Goal: Transaction & Acquisition: Subscribe to service/newsletter

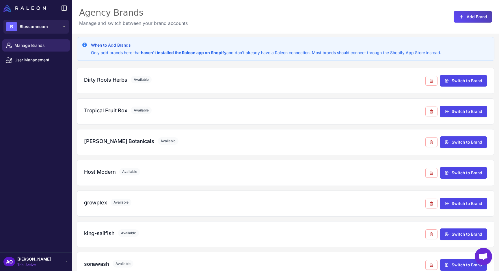
scroll to position [45, 0]
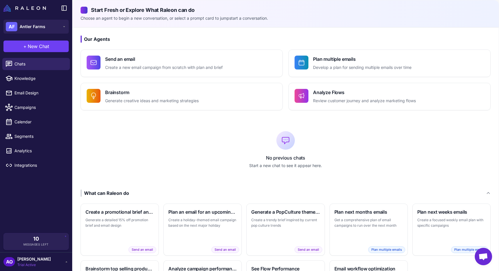
click at [152, 35] on div "Our Agents Send an email Create a new email campaign from scratch with plan and…" at bounding box center [286, 173] width 427 height 292
click at [161, 36] on h3 "Our Agents" at bounding box center [286, 39] width 410 height 7
click at [311, 39] on h3 "Our Agents" at bounding box center [286, 39] width 410 height 7
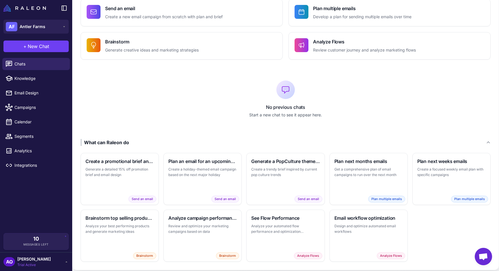
scroll to position [56, 0]
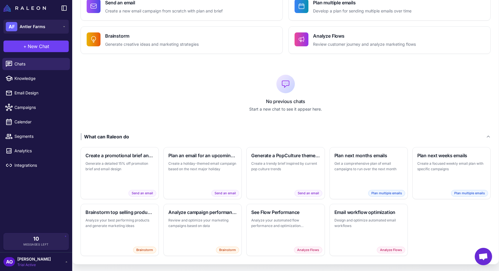
click at [135, 88] on div "No previous chats Start a new chat to see it appear here." at bounding box center [286, 93] width 410 height 61
click at [372, 166] on p "Get a comprehensive plan of email campaigns to run over the next month" at bounding box center [369, 165] width 68 height 11
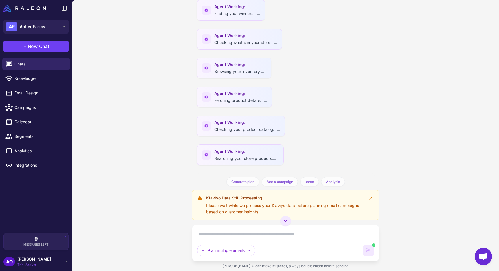
scroll to position [187, 0]
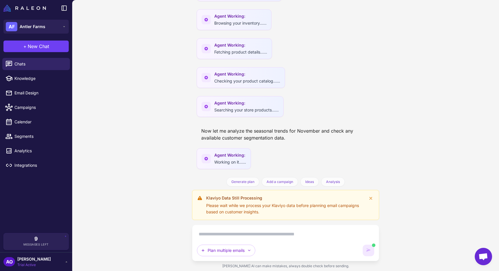
click at [181, 101] on div "email Processing Klaviyo data... Plan next months emails with a strategic appro…" at bounding box center [285, 135] width 427 height 271
click at [169, 85] on div "email Processing Klaviyo data... Plan next months emails with a strategic appro…" at bounding box center [285, 135] width 427 height 271
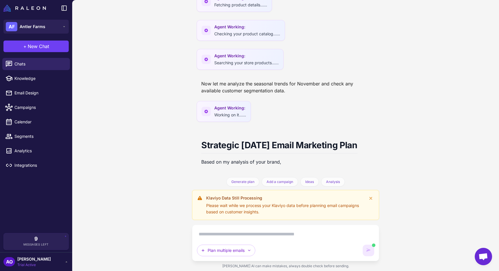
click at [169, 85] on div "email Processing Klaviyo data... Plan next months emails with a strategic appro…" at bounding box center [285, 135] width 427 height 271
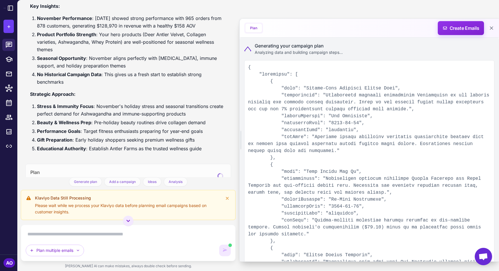
scroll to position [425, 0]
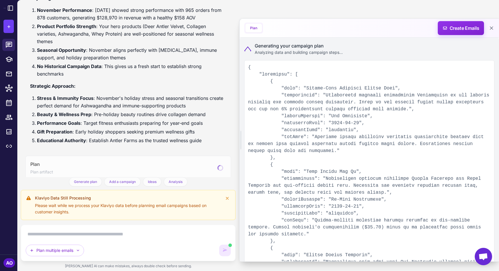
click at [166, 71] on div "Strategic November 2025 Email Marketing Plan Based on my analysis of your brand…" at bounding box center [128, 37] width 197 height 221
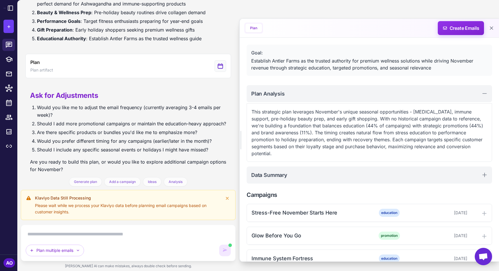
scroll to position [510, 0]
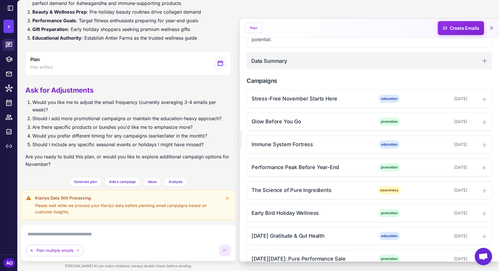
scroll to position [140, 0]
click at [298, 145] on div "Immune System Fortress" at bounding box center [310, 143] width 117 height 8
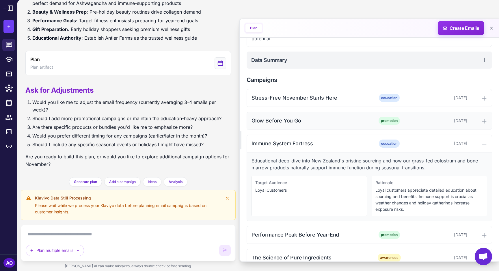
click at [292, 126] on div "Glow Before You Go promotion November 6, 2025" at bounding box center [369, 121] width 245 height 18
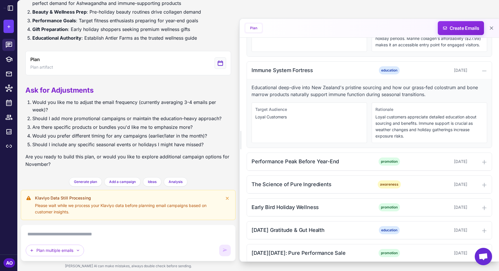
scroll to position [275, 0]
click at [293, 188] on div "The Science of Pure Ingredients awareness November 17, 2025" at bounding box center [369, 184] width 245 height 18
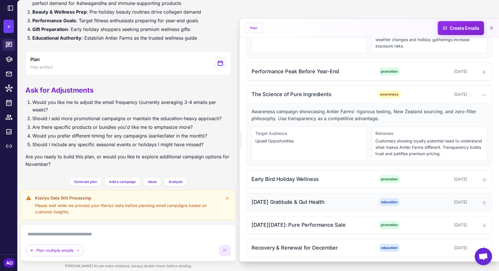
scroll to position [367, 0]
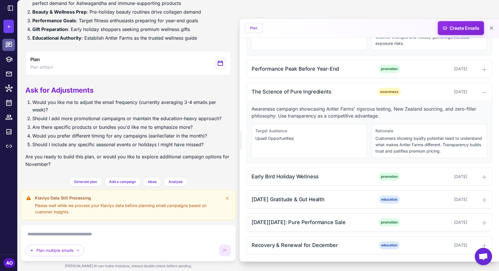
click at [9, 45] on icon at bounding box center [9, 45] width 8 height 8
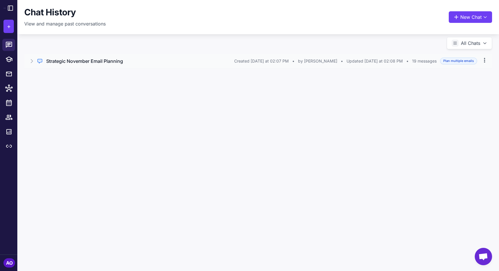
click at [486, 60] on icon at bounding box center [485, 60] width 6 height 6
click at [442, 84] on button "Delete" at bounding box center [460, 84] width 55 height 11
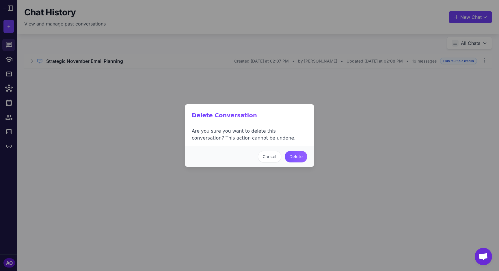
click at [297, 157] on button "Delete" at bounding box center [296, 157] width 23 height 12
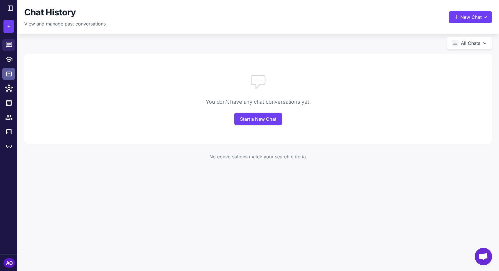
click at [11, 75] on icon at bounding box center [8, 73] width 7 height 7
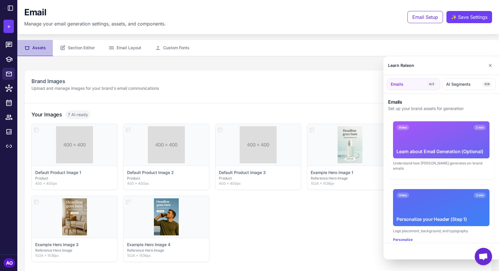
click at [9, 101] on div at bounding box center [249, 135] width 499 height 271
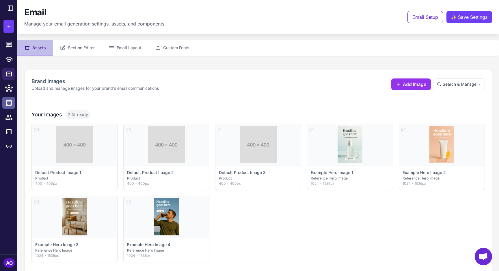
click at [8, 99] on icon at bounding box center [9, 103] width 8 height 8
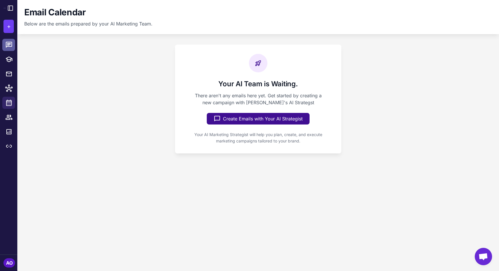
click at [9, 43] on icon at bounding box center [9, 45] width 8 height 8
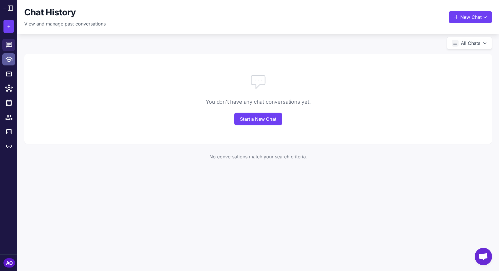
click at [10, 61] on icon at bounding box center [9, 59] width 8 height 8
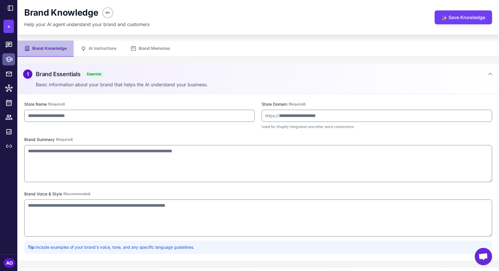
type input "**********"
type textarea "**********"
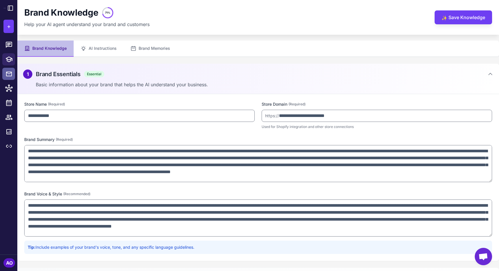
click at [10, 76] on icon at bounding box center [9, 73] width 6 height 5
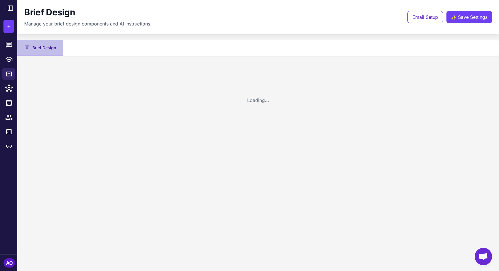
click at [10, 66] on li at bounding box center [8, 59] width 17 height 14
click at [10, 60] on icon at bounding box center [9, 59] width 8 height 8
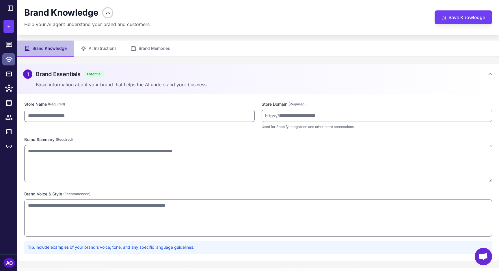
type input "**********"
type textarea "**********"
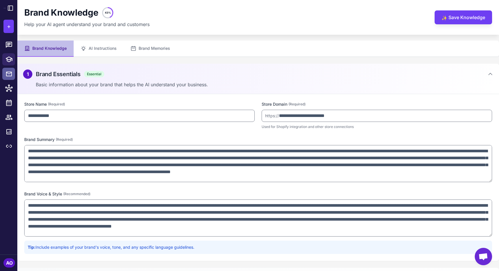
type textarea "**********"
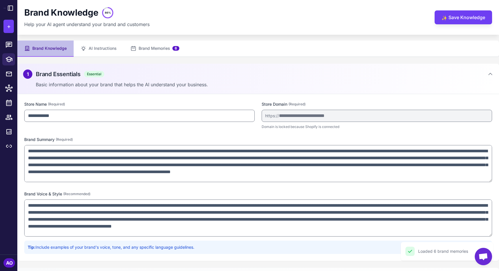
scroll to position [27, 0]
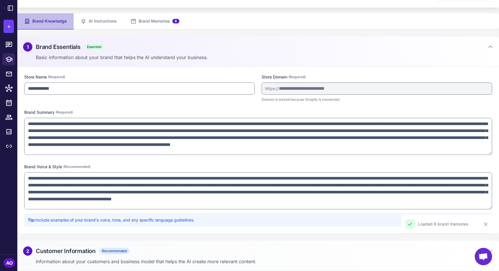
click at [177, 255] on div "2 Customer Information Recommended" at bounding box center [258, 250] width 471 height 9
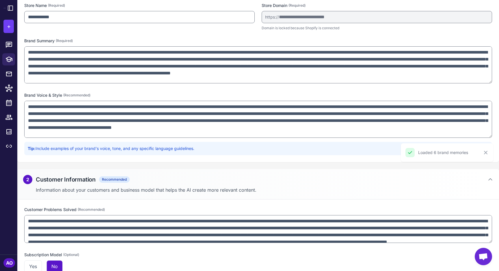
scroll to position [0, 0]
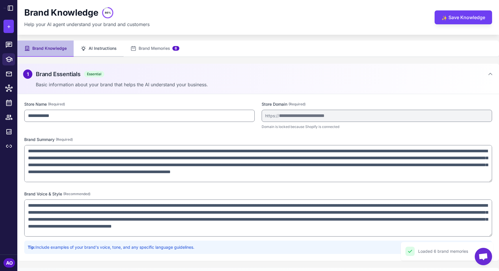
click at [109, 46] on button "AI Instructions" at bounding box center [99, 48] width 50 height 16
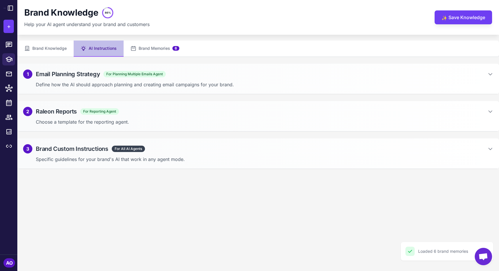
click at [171, 153] on div "3 Brand Custom Instructions For All AI Agents Specific guidelines for your bran…" at bounding box center [258, 153] width 482 height 30
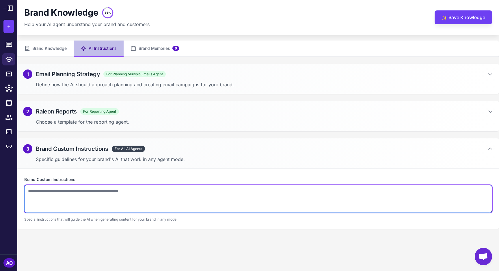
click at [139, 197] on textarea at bounding box center [258, 199] width 468 height 28
paste textarea "**********"
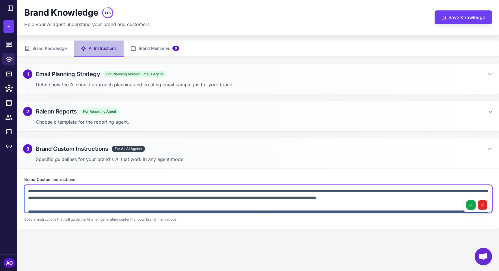
scroll to position [71, 0]
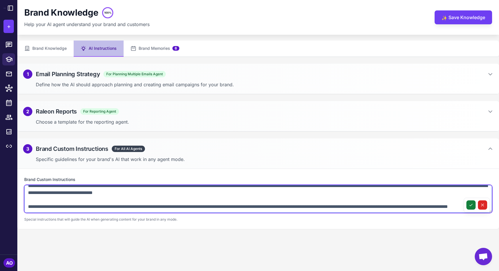
type textarea "**********"
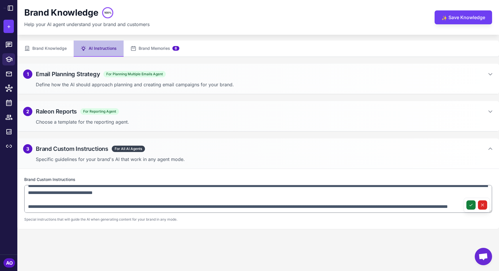
click at [470, 205] on icon at bounding box center [471, 205] width 3 height 2
click at [469, 15] on button "✨ Save Knowledge" at bounding box center [464, 17] width 58 height 14
click at [8, 74] on icon at bounding box center [8, 73] width 7 height 7
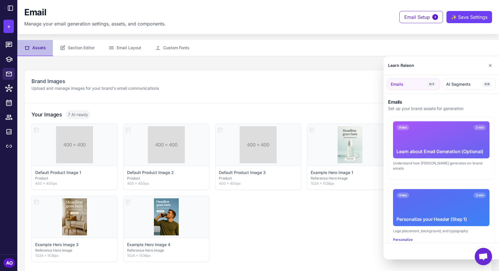
click at [9, 45] on div at bounding box center [249, 135] width 499 height 271
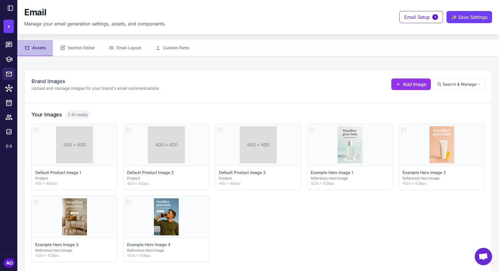
click at [9, 45] on icon at bounding box center [9, 45] width 8 height 8
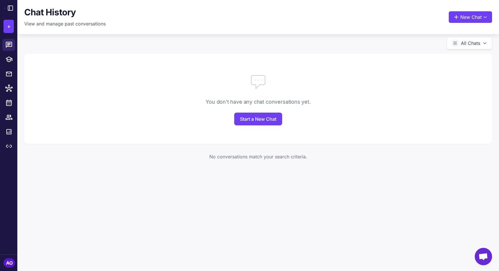
click at [99, 34] on div "Chat History View and manage past conversations New Chat" at bounding box center [258, 17] width 482 height 34
click at [11, 10] on icon at bounding box center [10, 8] width 5 height 5
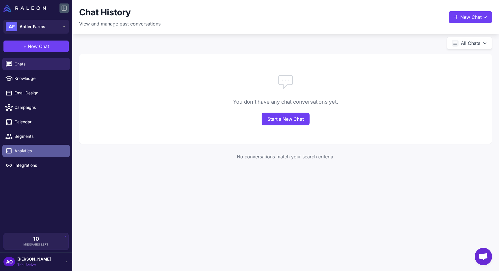
click at [38, 153] on span "Analytics" at bounding box center [39, 150] width 51 height 6
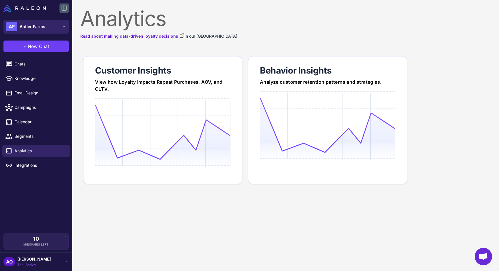
click at [35, 25] on span "Antler Farms" at bounding box center [33, 26] width 26 height 6
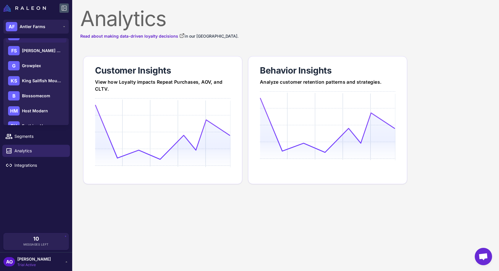
scroll to position [23, 0]
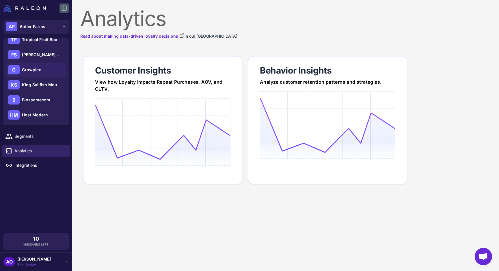
click at [44, 70] on div "G Growplex" at bounding box center [36, 70] width 61 height 14
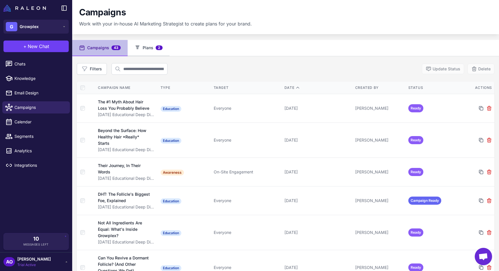
click at [146, 47] on button "Plans 2" at bounding box center [149, 48] width 42 height 16
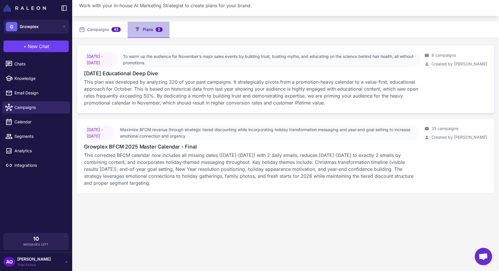
scroll to position [6, 0]
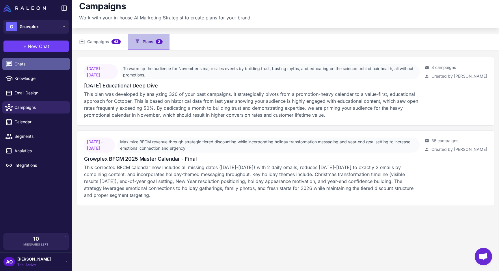
click at [18, 60] on link "Chats" at bounding box center [36, 64] width 68 height 12
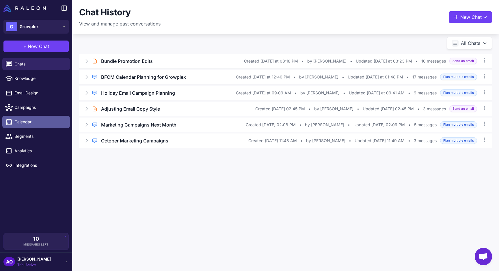
click at [28, 123] on span "Calendar" at bounding box center [39, 121] width 51 height 6
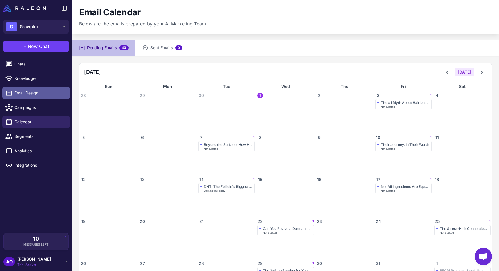
click at [37, 93] on span "Email Design" at bounding box center [39, 93] width 51 height 6
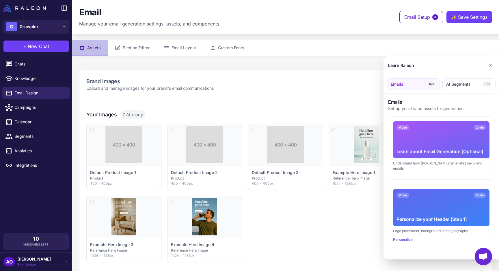
click at [28, 64] on div at bounding box center [249, 135] width 499 height 271
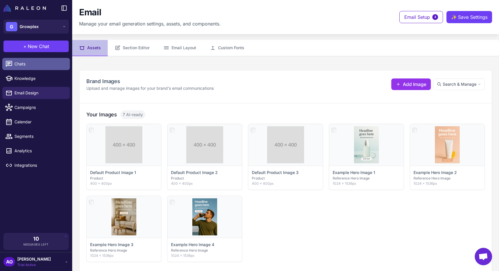
click at [18, 64] on span "Chats" at bounding box center [39, 64] width 51 height 6
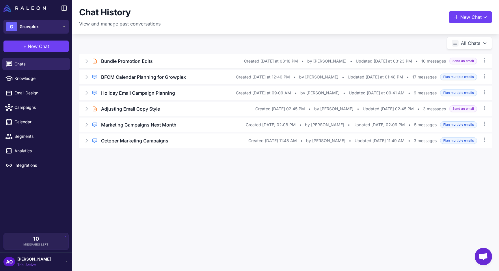
click at [57, 28] on button "G Growplex" at bounding box center [35, 27] width 65 height 14
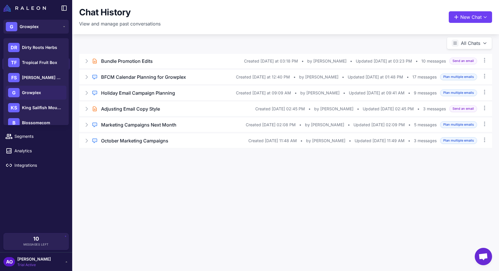
scroll to position [5, 0]
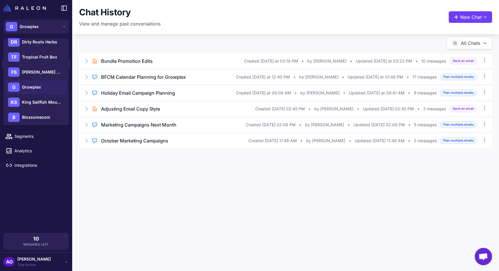
click at [122, 200] on div "Chat History View and manage past conversations New Chat All Chats Brief Chat B…" at bounding box center [285, 135] width 427 height 271
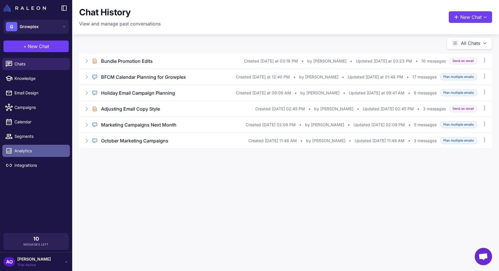
click at [34, 145] on link "Analytics" at bounding box center [36, 151] width 68 height 12
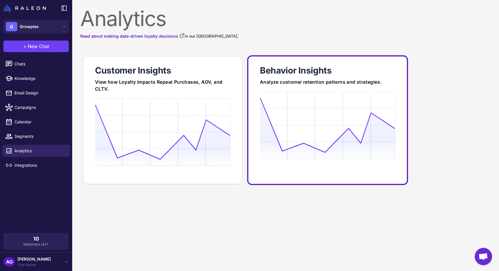
click at [317, 70] on div "Behavior Insights" at bounding box center [328, 70] width 136 height 12
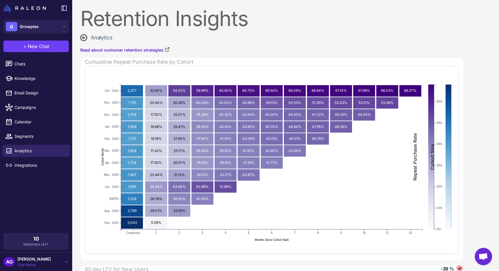
click at [143, 73] on icon "2024-10 Customers: 2,377 2,377 2024-10 Month 1 Rate: 32.60% 32.60% 2024-10 Mont…" at bounding box center [272, 159] width 360 height 173
click at [84, 38] on icon at bounding box center [83, 37] width 7 height 7
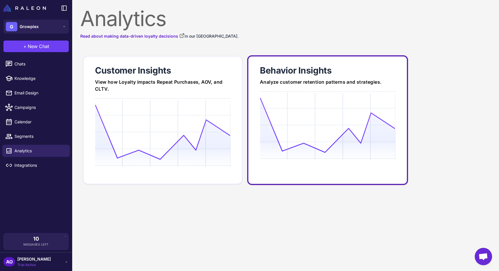
click at [330, 92] on div at bounding box center [328, 146] width 136 height 111
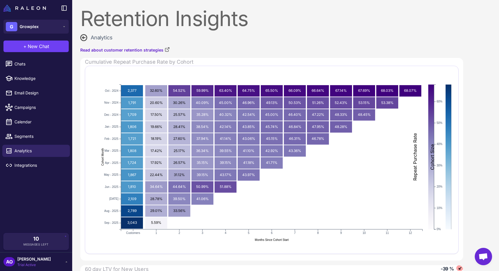
click at [88, 38] on div "Analytics" at bounding box center [96, 38] width 32 height 8
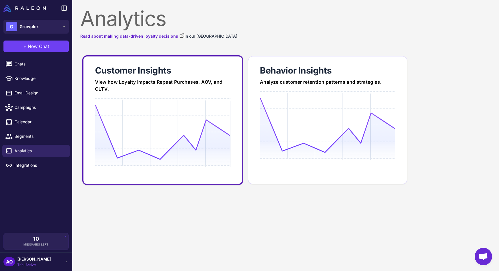
click at [152, 103] on div at bounding box center [163, 153] width 136 height 111
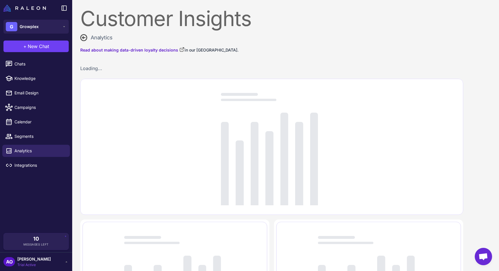
click at [152, 103] on div "Loading..." at bounding box center [271, 147] width 383 height 136
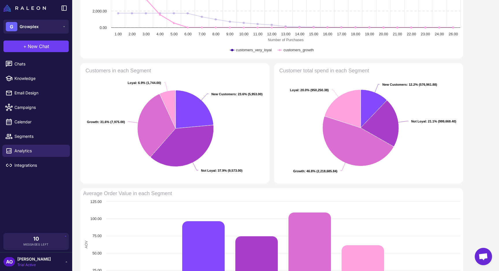
scroll to position [136, 0]
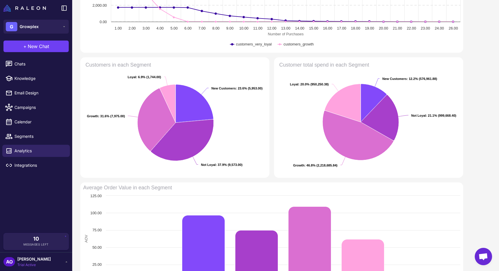
click at [236, 54] on div "Purchase Burn down Loyal vs Growth Created with Highcharts 11.2.0 Number of Pur…" at bounding box center [271, 194] width 383 height 531
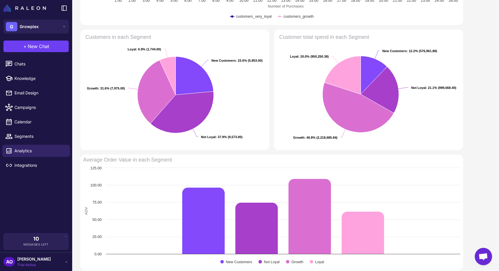
scroll to position [164, 0]
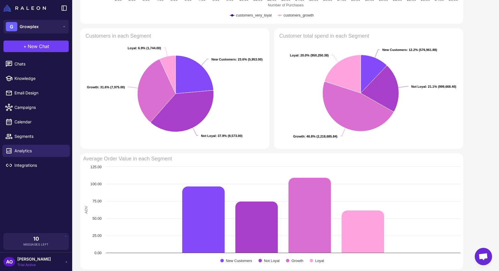
click at [271, 60] on div "Created with Highcharts 11.2.0 Customers in each Segment New Customers : 23.6% …" at bounding box center [271, 88] width 383 height 120
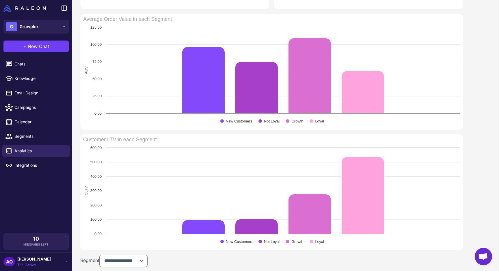
scroll to position [310, 0]
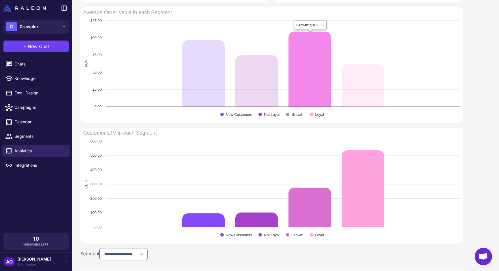
click at [303, 80] on icon "Average Order Value in each Segment" at bounding box center [310, 68] width 43 height 75
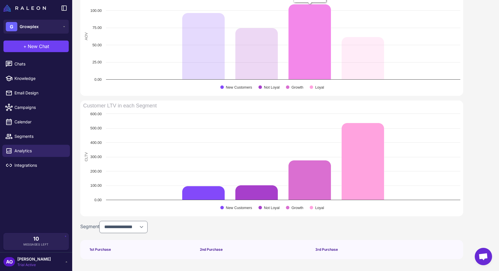
scroll to position [338, 0]
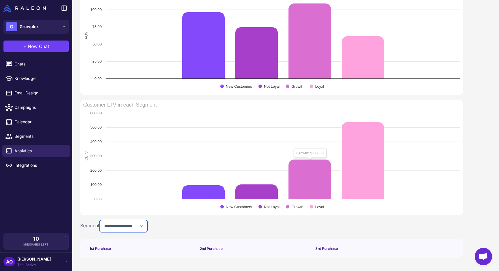
click at [132, 227] on select "**********" at bounding box center [123, 226] width 48 height 12
select select "**********"
click at [101, 220] on select "**********" at bounding box center [123, 226] width 48 height 12
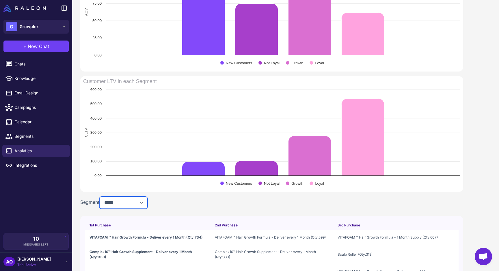
scroll to position [392, 0]
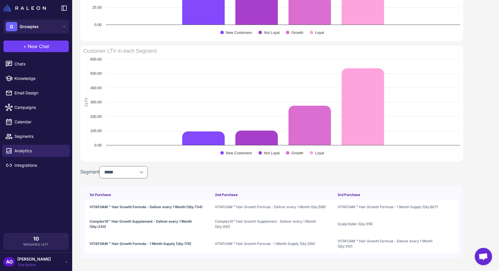
click at [217, 174] on div "**********" at bounding box center [271, 172] width 383 height 12
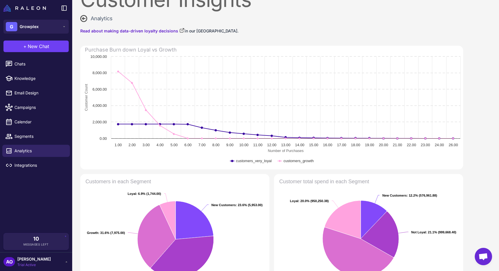
scroll to position [0, 0]
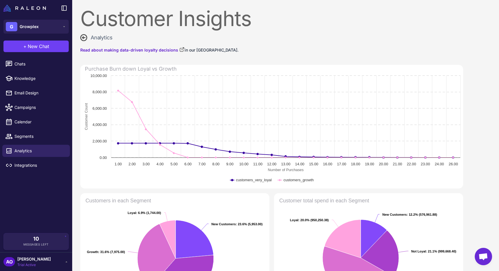
click at [92, 36] on span "Analytics" at bounding box center [102, 38] width 22 height 8
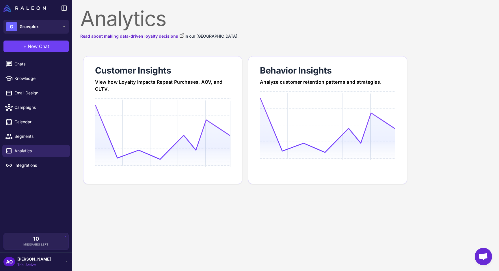
click at [154, 36] on link "Read about making data-driven loyalty decisions" at bounding box center [132, 36] width 104 height 6
click at [38, 137] on span "Segments" at bounding box center [39, 136] width 51 height 6
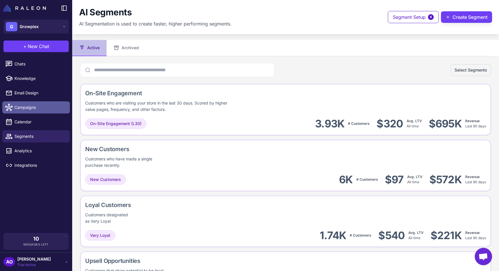
click at [32, 108] on span "Campaigns" at bounding box center [39, 107] width 51 height 6
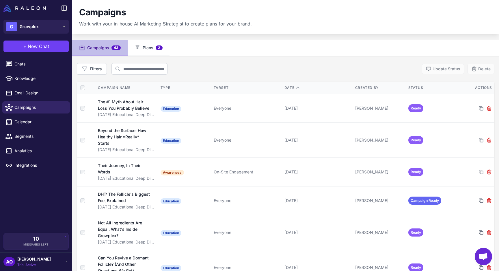
click at [154, 52] on button "Plans 2" at bounding box center [149, 48] width 42 height 16
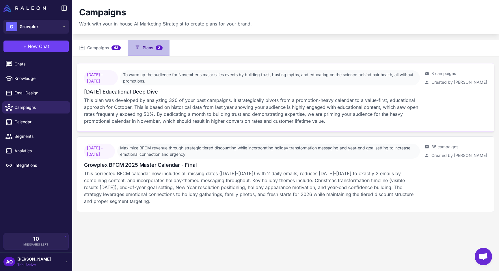
click at [188, 91] on div "October 2025 Educational Deep Dive" at bounding box center [252, 92] width 336 height 8
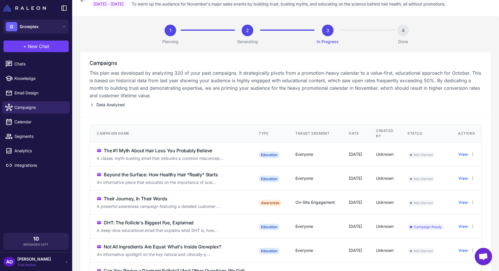
scroll to position [24, 0]
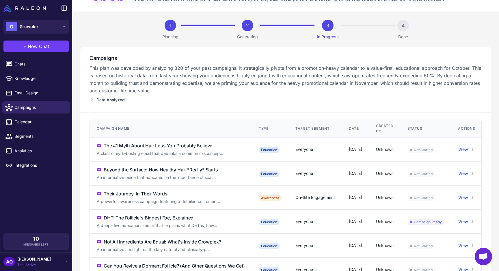
click at [109, 99] on span "Data Analyzed" at bounding box center [111, 100] width 28 height 6
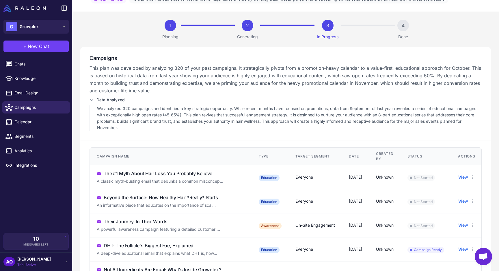
click at [109, 99] on span "Data Analyzed" at bounding box center [111, 100] width 28 height 6
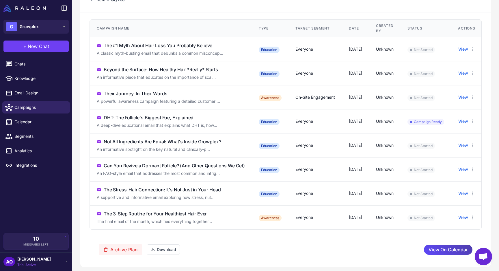
scroll to position [128, 0]
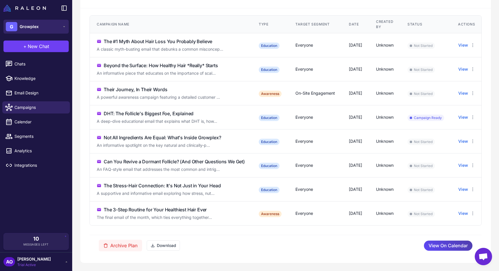
click at [47, 22] on button "G Growplex" at bounding box center [35, 27] width 65 height 14
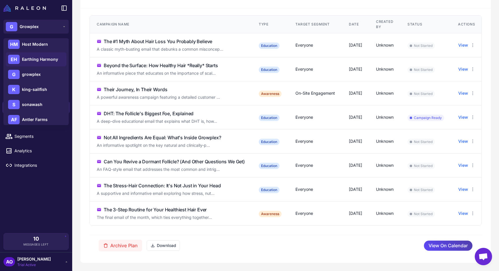
scroll to position [97, 0]
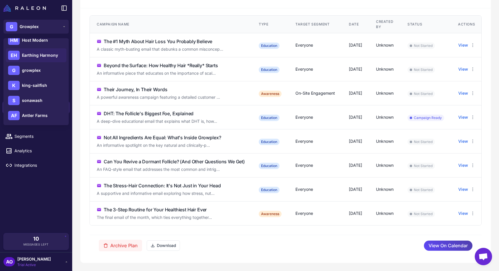
click at [46, 58] on span "Earthing Harmony" at bounding box center [40, 55] width 36 height 6
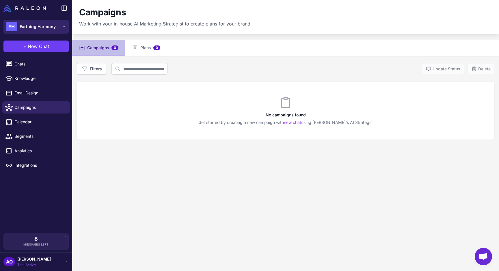
click at [53, 26] on span "Earthing Harmony" at bounding box center [38, 26] width 36 height 6
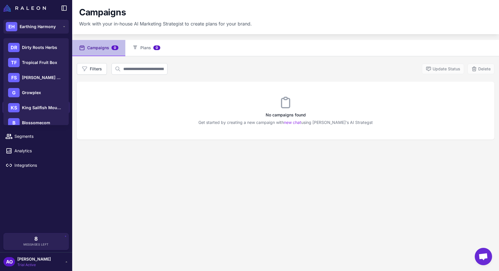
click at [125, 29] on div "Campaigns Work with your in-house AI Marketing Strategist to create plans for y…" at bounding box center [285, 17] width 427 height 34
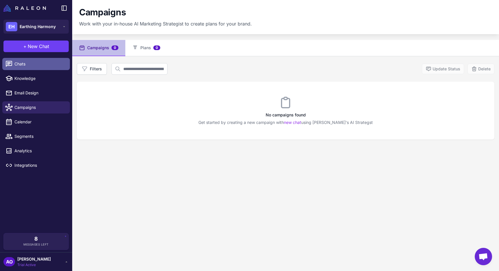
click at [34, 65] on span "Chats" at bounding box center [39, 64] width 51 height 6
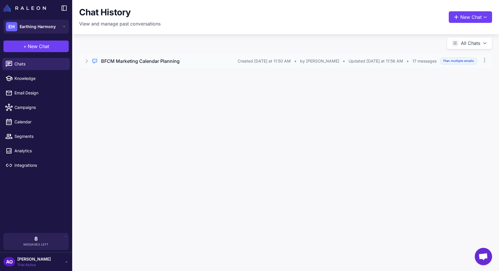
click at [87, 62] on icon at bounding box center [87, 60] width 2 height 3
click at [87, 62] on icon at bounding box center [86, 61] width 3 height 2
click at [87, 62] on icon at bounding box center [87, 60] width 2 height 3
click at [114, 84] on button "Open Chat" at bounding box center [106, 85] width 26 height 6
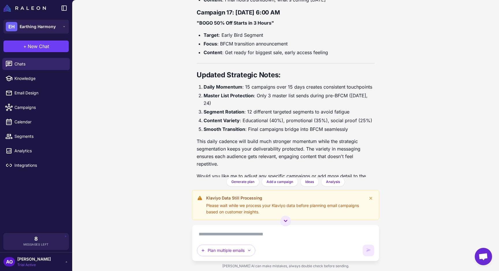
scroll to position [2569, 0]
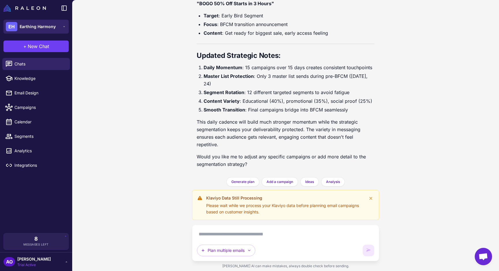
click at [46, 29] on span "Earthing Harmony" at bounding box center [38, 26] width 36 height 6
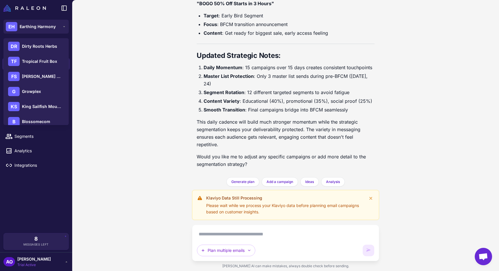
scroll to position [0, 0]
click at [44, 61] on span "Tropical Fruit Box" at bounding box center [39, 62] width 35 height 6
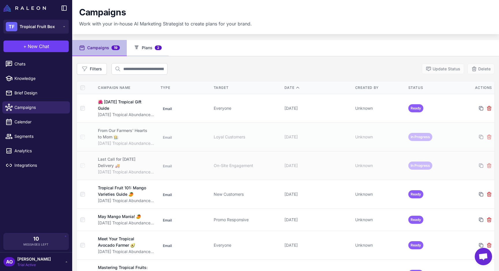
click at [156, 49] on span "2" at bounding box center [158, 47] width 7 height 5
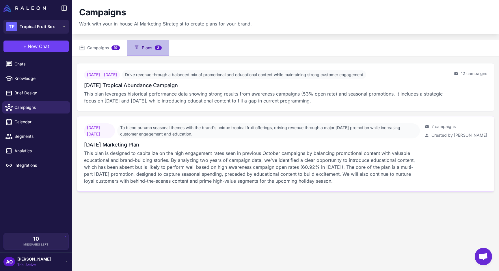
scroll to position [8, 0]
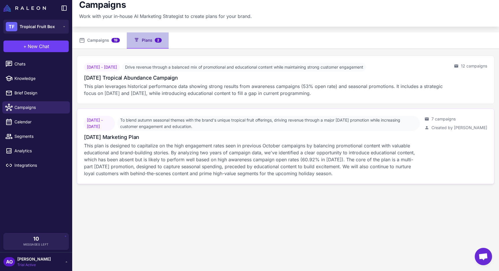
click at [198, 136] on div "[DATE] Marketing Plan" at bounding box center [252, 137] width 336 height 8
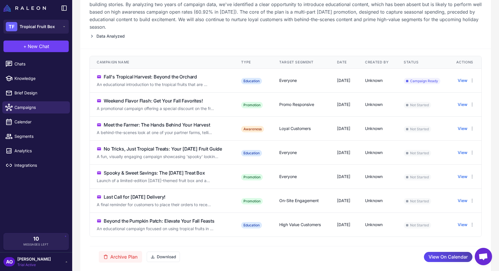
scroll to position [118, 0]
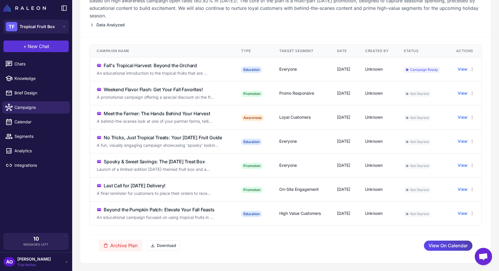
click at [30, 45] on span "New Chat" at bounding box center [38, 46] width 21 height 7
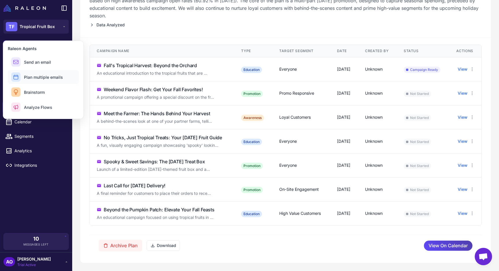
click at [49, 75] on span "Plan multiple emails" at bounding box center [43, 77] width 39 height 6
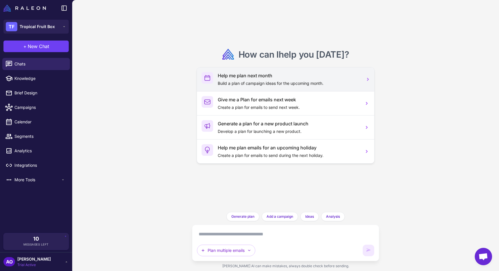
click at [284, 82] on p "Build a plan of campaign ideas for the upcoming month." at bounding box center [289, 83] width 142 height 6
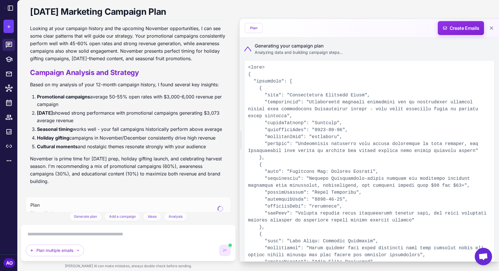
scroll to position [48, 0]
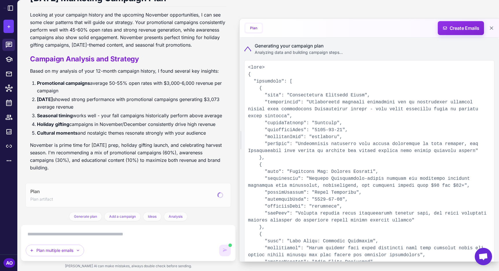
click at [333, 16] on div "Help me plan my marketing campaigns for next month using your best assumptions.…" at bounding box center [258, 135] width 482 height 271
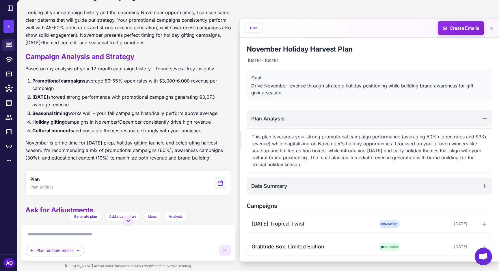
scroll to position [109, 0]
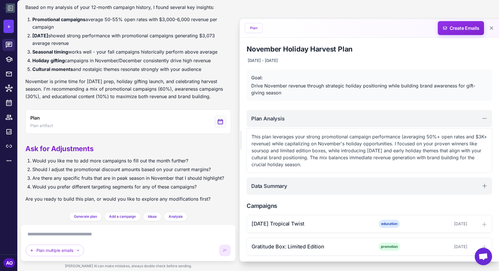
click at [12, 8] on icon at bounding box center [10, 8] width 7 height 7
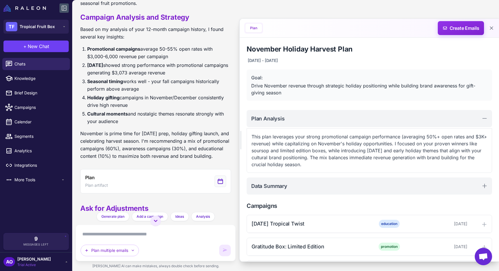
scroll to position [142, 0]
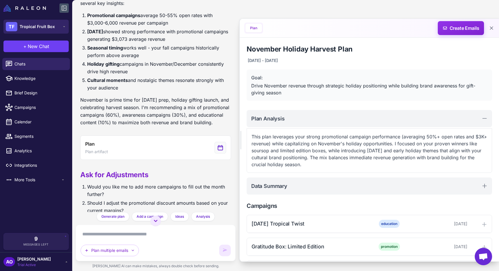
click at [34, 31] on button "TF Tropical Fruit Box" at bounding box center [35, 27] width 65 height 14
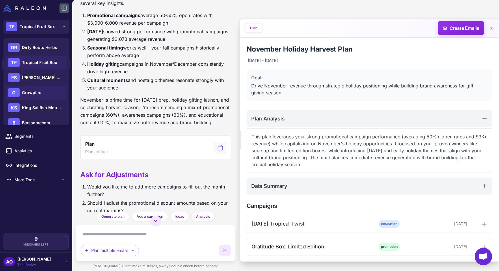
click at [40, 93] on div "G Growplex" at bounding box center [36, 93] width 61 height 14
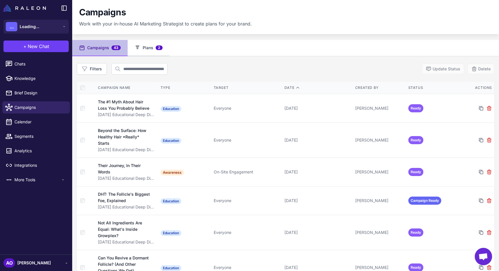
click at [146, 44] on button "Plans 2" at bounding box center [149, 48] width 42 height 16
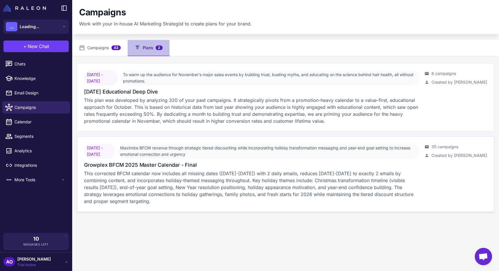
click at [179, 171] on p "This corrected BFCM calendar now includes all missing dates ([DATE]-[DATE]) wit…" at bounding box center [252, 187] width 336 height 35
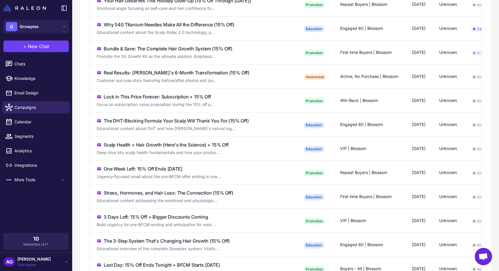
scroll to position [241, 0]
click at [160, 76] on div "Real Results: [PERSON_NAME]'s 6-Month Transformation (15% Off)" at bounding box center [177, 72] width 146 height 7
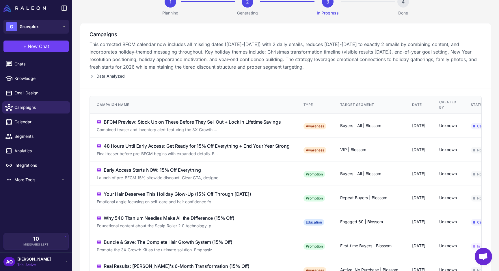
scroll to position [0, 0]
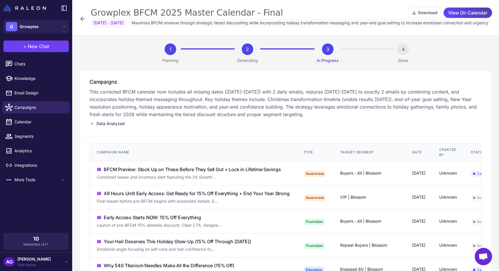
click at [82, 21] on icon at bounding box center [82, 18] width 7 height 7
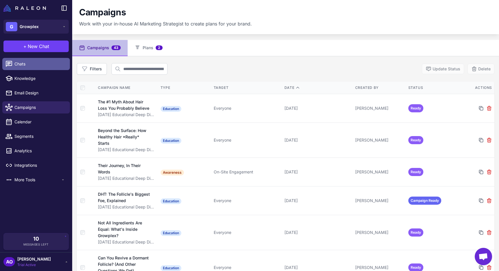
click at [32, 64] on span "Chats" at bounding box center [39, 64] width 51 height 6
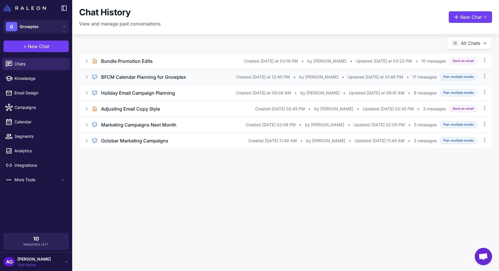
click at [138, 77] on h3 "BFCM Calendar Planning for Growplex" at bounding box center [143, 76] width 85 height 7
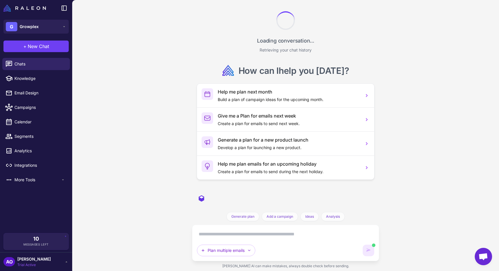
scroll to position [1313, 0]
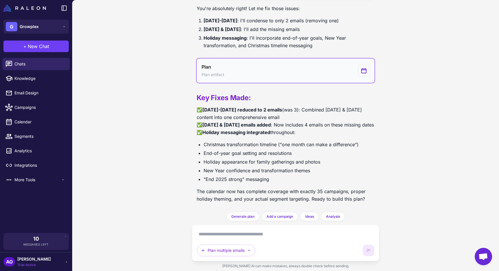
click at [245, 66] on button "Plan Plan artifact" at bounding box center [286, 70] width 178 height 24
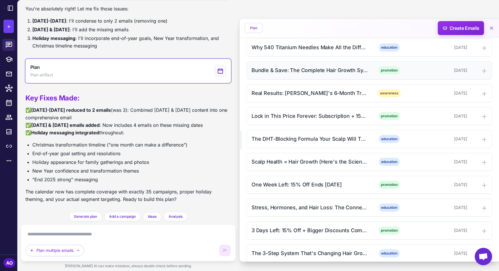
scroll to position [366, 0]
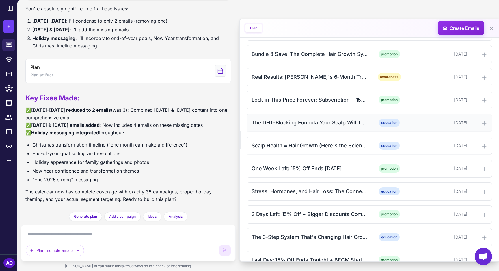
click at [287, 121] on div "The DHT-Blocking Formula Your Scalp Will Thank You For (15% Off)" at bounding box center [310, 122] width 117 height 8
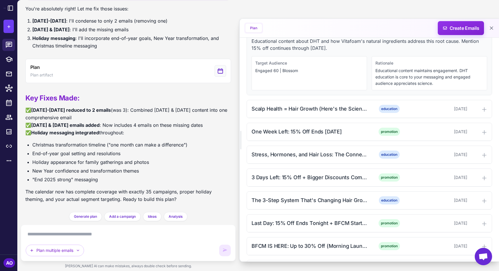
scroll to position [467, 0]
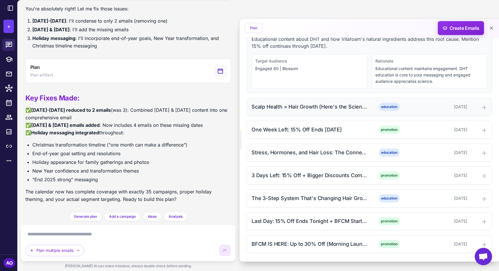
click at [294, 107] on div "Scalp Health = Hair Growth (Here's the Science) + 15% Off" at bounding box center [310, 107] width 117 height 8
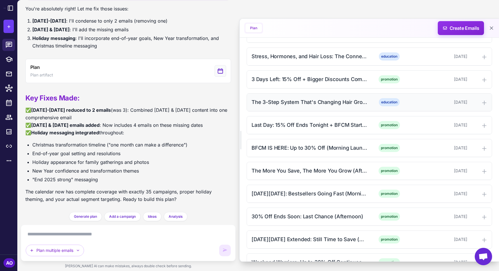
click at [280, 103] on div "The 3-Step System That's Changing Hair Growth (15% Off) education November 22, …" at bounding box center [369, 102] width 245 height 18
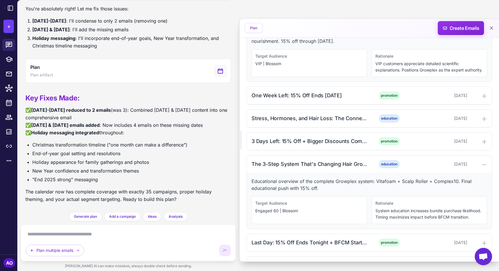
scroll to position [571, 0]
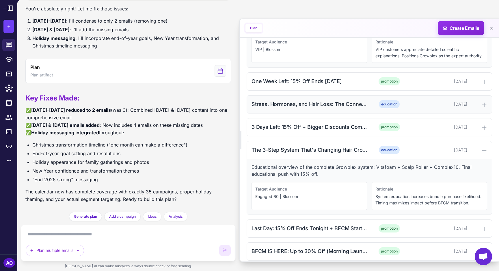
click at [285, 108] on div "Stress, Hormones, and Hair Loss: The Connection (15% Off)" at bounding box center [310, 104] width 117 height 8
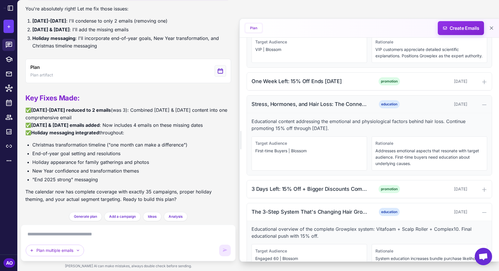
click at [285, 108] on div "Stress, Hormones, and Hair Loss: The Connection (15% Off)" at bounding box center [310, 104] width 117 height 8
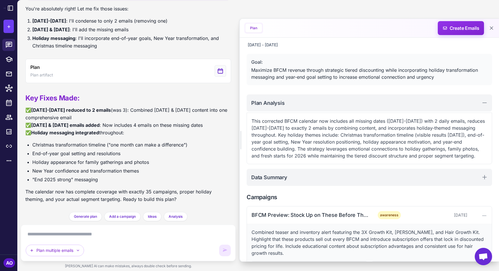
scroll to position [0, 0]
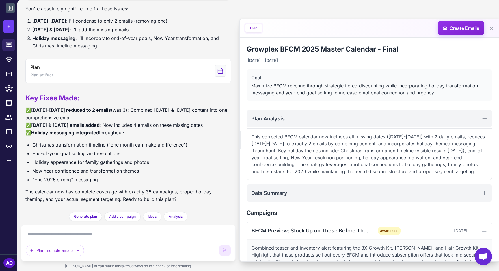
click at [10, 8] on icon at bounding box center [10, 8] width 7 height 7
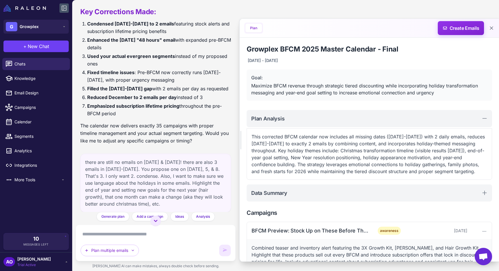
scroll to position [1425, 0]
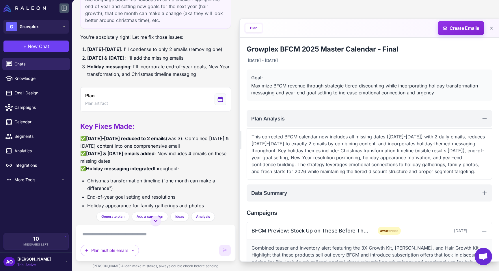
click at [166, 63] on li "Holiday messaging : I'll incorporate end-of-year goals, New Year transformation…" at bounding box center [159, 70] width 144 height 15
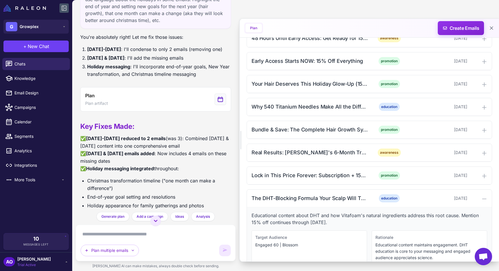
scroll to position [288, 0]
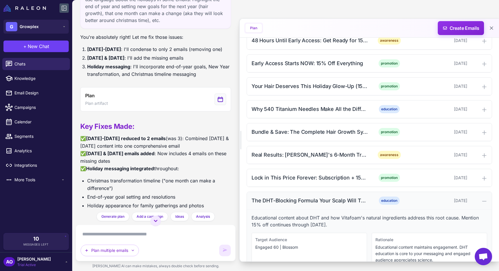
click at [280, 198] on div "The DHT-Blocking Formula Your Scalp Will Thank You For (15% Off)" at bounding box center [310, 200] width 117 height 8
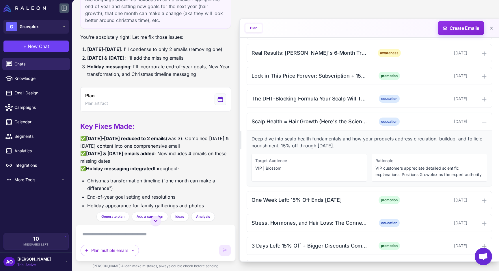
scroll to position [392, 0]
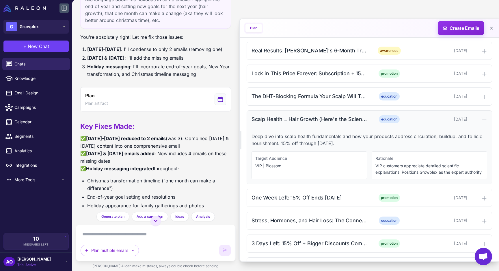
click at [269, 121] on div "Scalp Health = Hair Growth (Here's the Science) + 15% Off" at bounding box center [310, 119] width 117 height 8
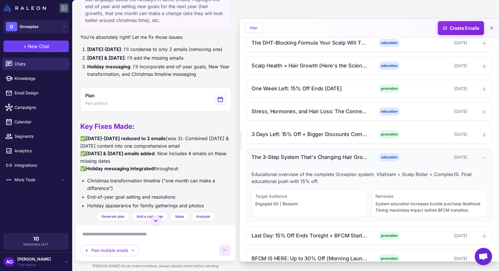
click at [269, 156] on div "The 3-Step System That's Changing Hair Growth (15% Off)" at bounding box center [310, 157] width 117 height 8
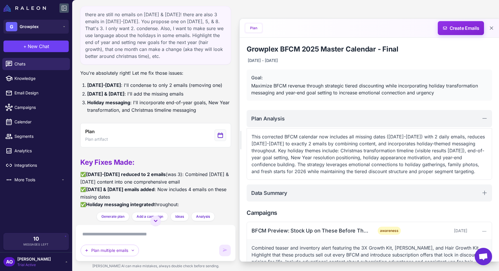
scroll to position [1462, 0]
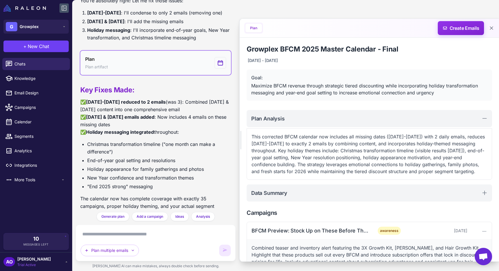
click at [220, 59] on icon "View generated Plan" at bounding box center [220, 62] width 6 height 7
click at [186, 51] on button "Plan Plan artifact" at bounding box center [155, 63] width 151 height 24
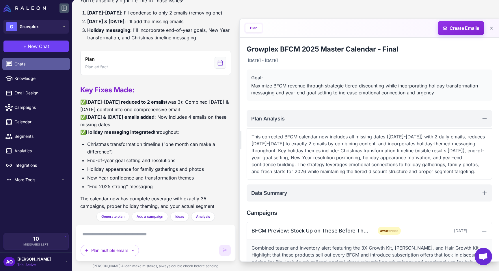
click at [30, 68] on link "Chats" at bounding box center [36, 64] width 68 height 12
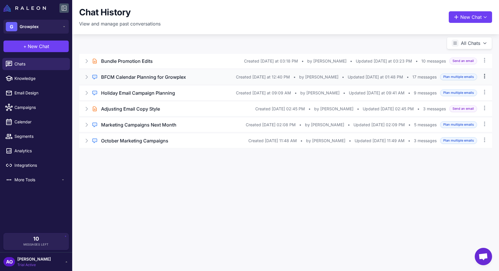
click at [484, 74] on icon at bounding box center [485, 76] width 6 height 6
click at [348, 190] on div "Chat History View and manage past conversations New Chat All Chats Brief Chat B…" at bounding box center [285, 135] width 427 height 271
click at [163, 77] on h3 "BFCM Calendar Planning for Growplex" at bounding box center [143, 76] width 85 height 7
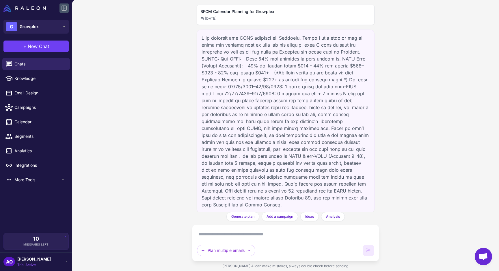
scroll to position [1313, 0]
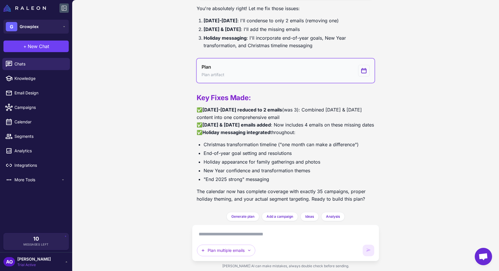
click at [363, 69] on icon "View generated Plan" at bounding box center [364, 70] width 5 height 5
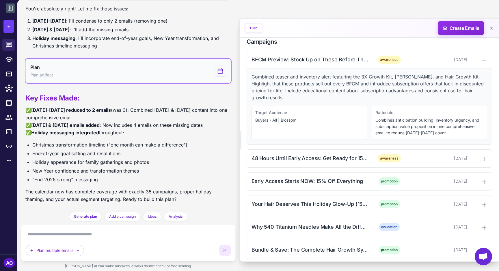
scroll to position [175, 0]
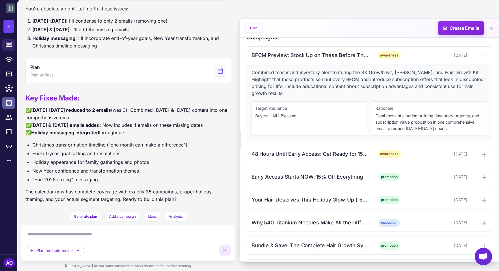
click at [9, 101] on icon at bounding box center [9, 102] width 6 height 6
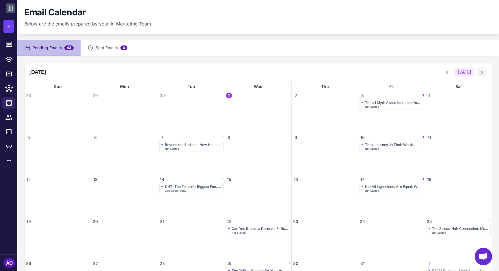
click at [485, 72] on button at bounding box center [482, 72] width 10 height 10
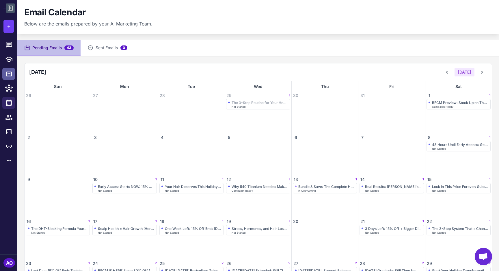
click at [7, 73] on icon at bounding box center [8, 73] width 7 height 7
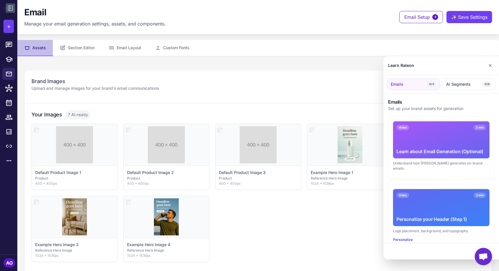
click at [8, 43] on div at bounding box center [249, 135] width 499 height 271
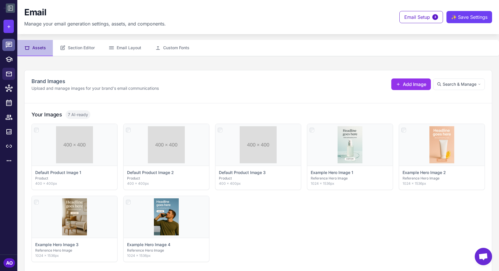
click at [8, 45] on icon at bounding box center [9, 45] width 8 height 8
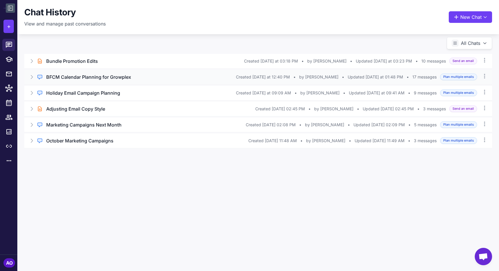
click at [32, 77] on icon at bounding box center [32, 77] width 6 height 6
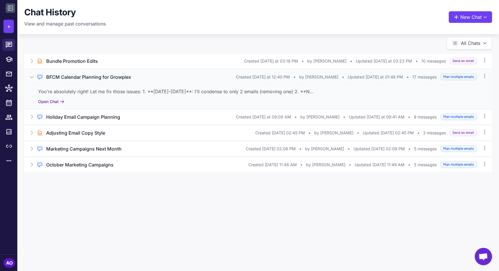
click at [48, 103] on button "Open Chat" at bounding box center [51, 101] width 26 height 6
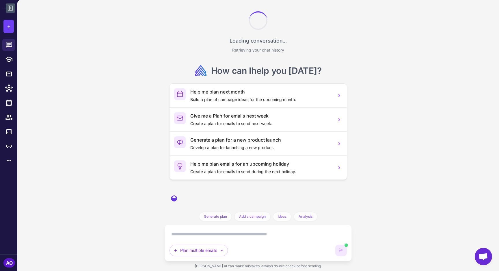
scroll to position [1313, 0]
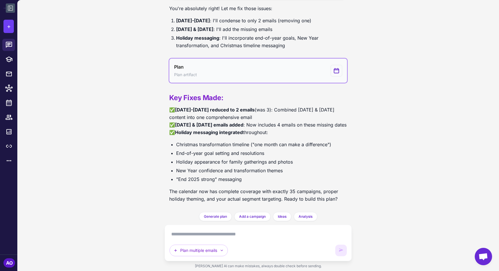
click at [332, 73] on div "View generated Plan" at bounding box center [337, 71] width 12 height 12
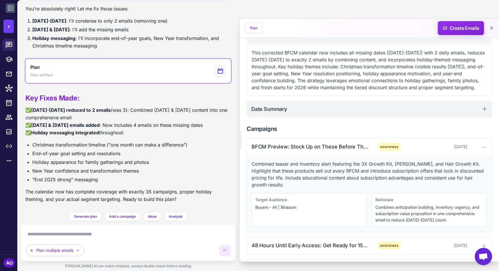
scroll to position [124, 0]
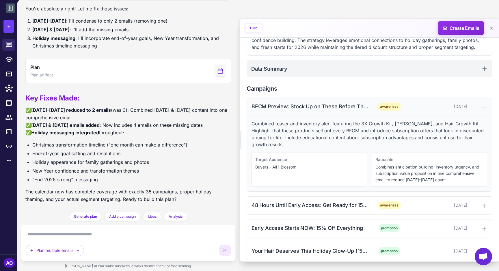
click at [313, 103] on div "BFCM Preview: Stock Up on These Before They Sell Out + Lock in Lifetime Savings" at bounding box center [310, 106] width 117 height 8
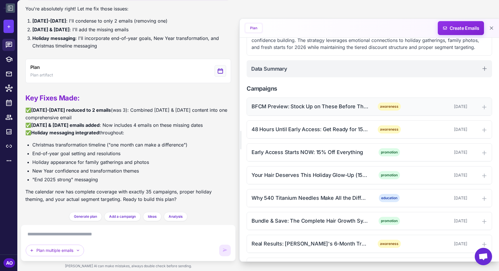
click at [309, 107] on div "BFCM Preview: Stock Up on These Before They Sell Out + Lock in Lifetime Savings" at bounding box center [310, 106] width 117 height 8
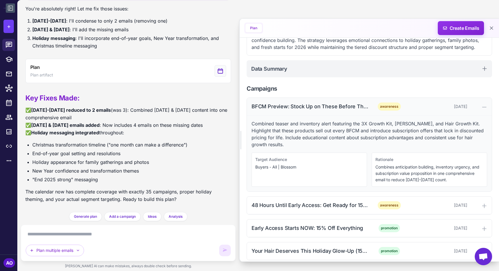
click at [482, 105] on icon at bounding box center [485, 107] width 6 height 6
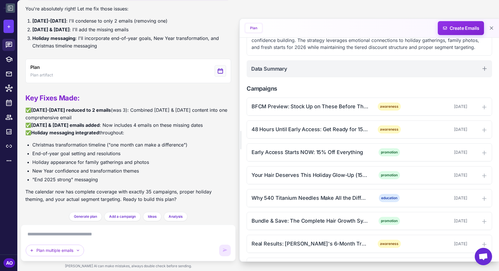
click at [10, 10] on icon at bounding box center [10, 8] width 5 height 5
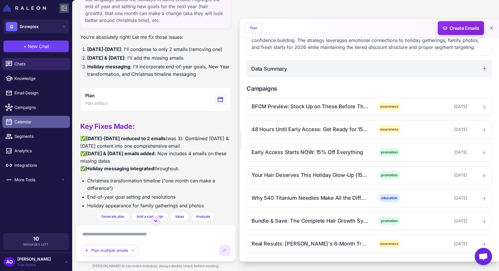
click at [36, 126] on link "Calendar" at bounding box center [36, 122] width 68 height 12
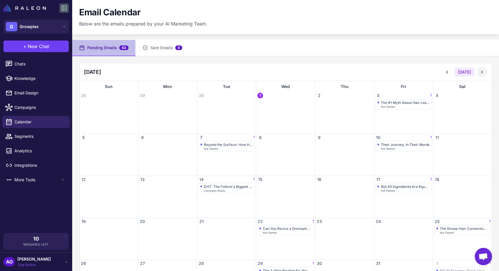
click at [483, 73] on icon at bounding box center [482, 72] width 6 height 6
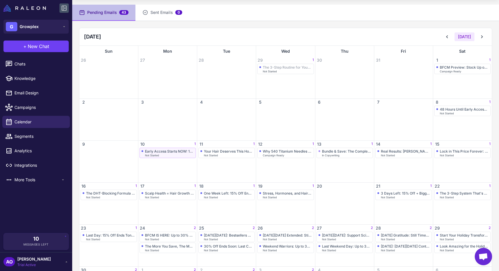
scroll to position [79, 0]
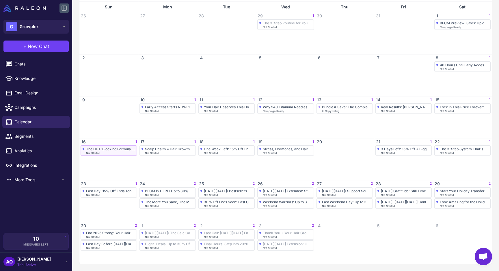
click at [94, 150] on div "The DHT-Blocking Formula Your Scalp Will Thank You For (15% Off)" at bounding box center [110, 149] width 49 height 4
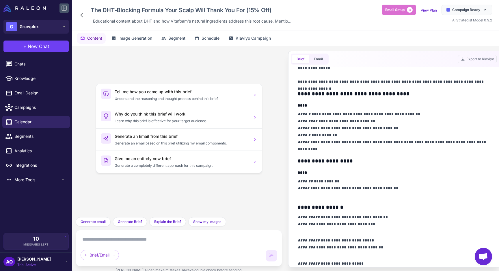
scroll to position [403, 0]
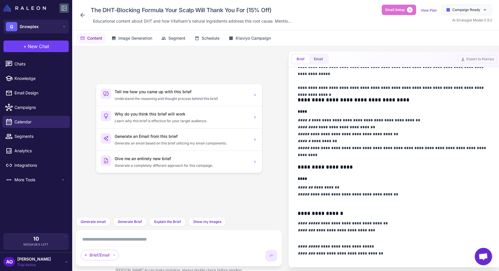
click at [82, 15] on icon at bounding box center [82, 15] width 5 height 5
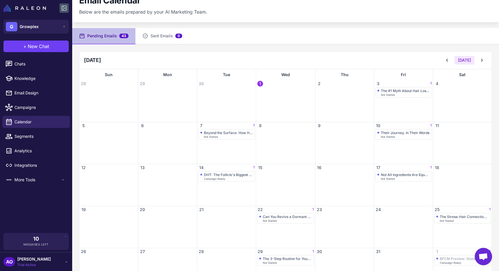
scroll to position [38, 0]
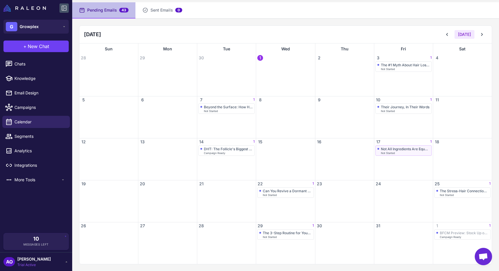
click at [413, 150] on div "Not All Ingredients Are Equal: What's Inside Growplex?" at bounding box center [405, 149] width 49 height 4
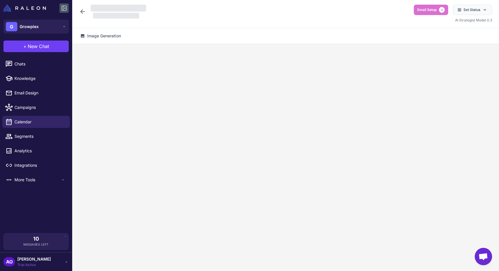
click at [82, 12] on icon at bounding box center [82, 11] width 5 height 5
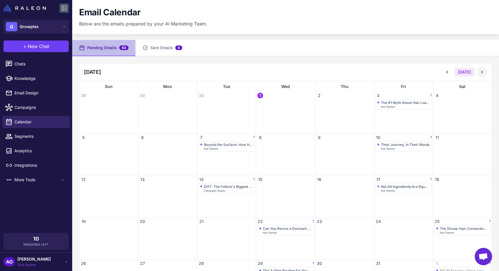
click at [484, 72] on icon at bounding box center [482, 72] width 6 height 6
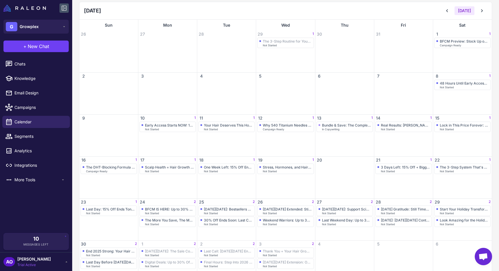
scroll to position [79, 0]
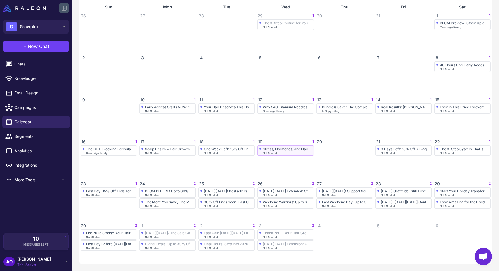
click at [280, 150] on div "Stress, Hormones, and Hair Loss: The Connection (15% Off)" at bounding box center [287, 149] width 49 height 4
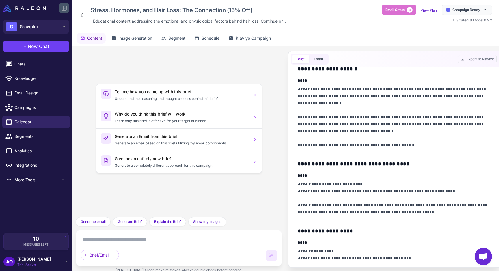
scroll to position [333, 0]
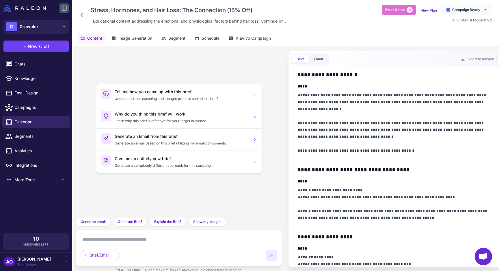
click at [79, 18] on icon at bounding box center [82, 15] width 7 height 7
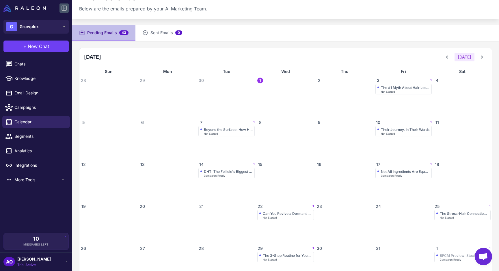
scroll to position [16, 0]
click at [484, 57] on icon at bounding box center [482, 56] width 6 height 6
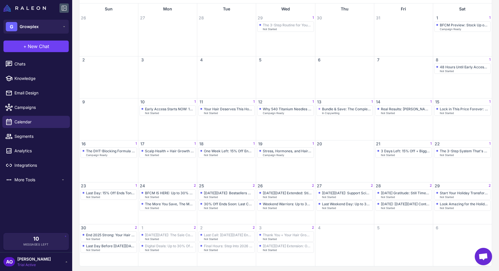
scroll to position [79, 0]
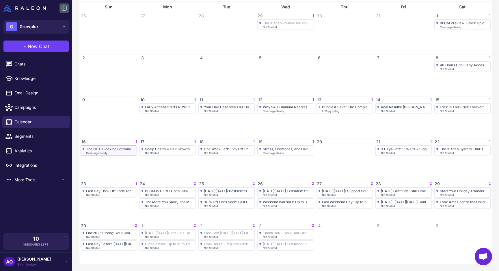
click at [110, 149] on div "The DHT-Blocking Formula Your Scalp Will Thank You For (15% Off)" at bounding box center [110, 149] width 49 height 4
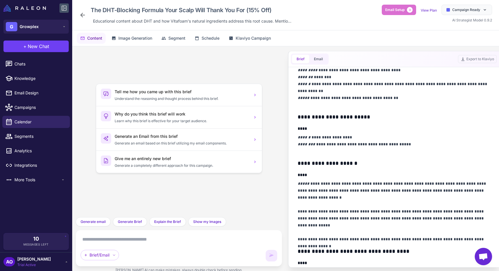
scroll to position [269, 0]
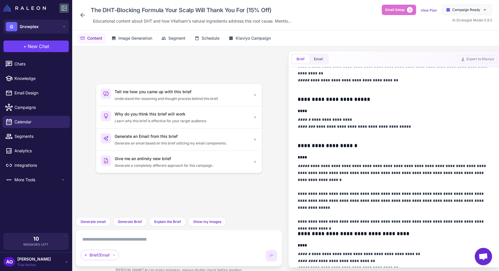
click at [83, 15] on icon at bounding box center [82, 15] width 5 height 5
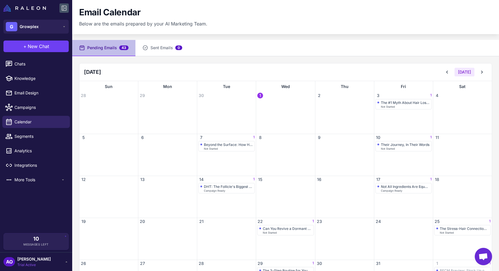
click at [486, 66] on div "October 2025 Today" at bounding box center [285, 72] width 413 height 18
click at [485, 68] on button at bounding box center [482, 72] width 10 height 10
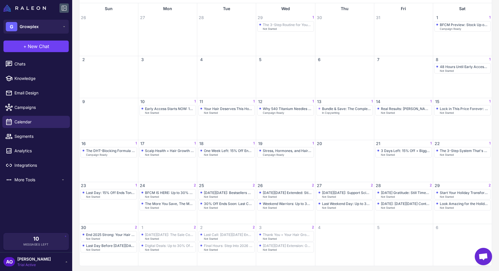
scroll to position [79, 0]
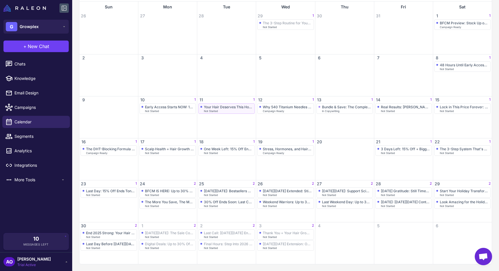
click at [235, 108] on div "Your Hair Deserves This Holiday Glow-Up (15% Off Through Nov 24)" at bounding box center [228, 107] width 49 height 4
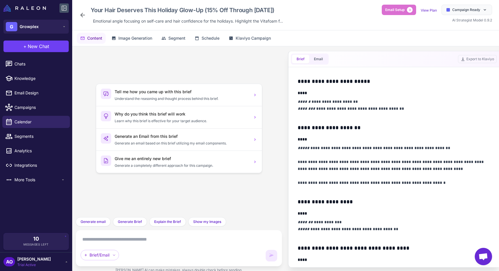
scroll to position [237, 0]
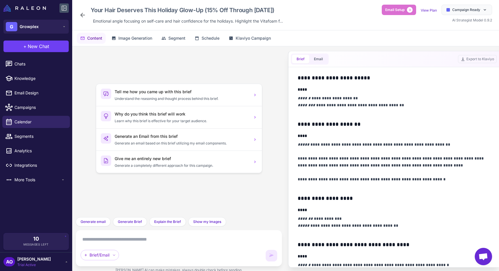
click at [86, 16] on div "Your Hair Deserves This Holiday Glow-Up (15% Off Through Nov 24) Emotional angl…" at bounding box center [182, 15] width 206 height 21
click at [85, 16] on icon at bounding box center [82, 15] width 7 height 7
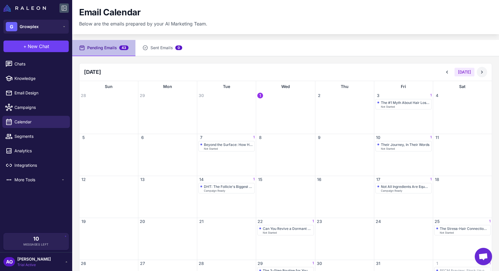
click at [484, 70] on icon at bounding box center [482, 72] width 6 height 6
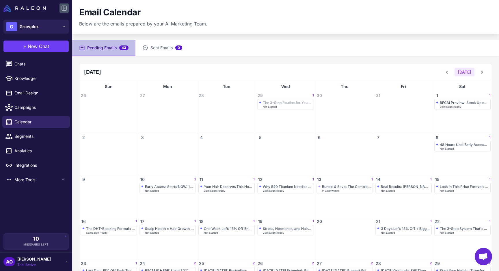
click at [448, 79] on div "November 2025 Today" at bounding box center [285, 72] width 413 height 18
click at [448, 76] on button at bounding box center [447, 72] width 10 height 10
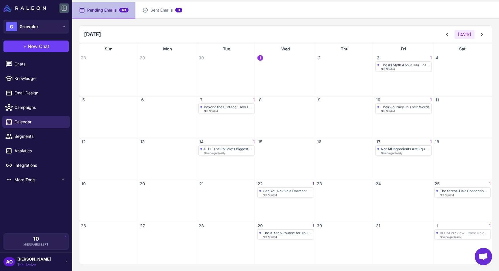
scroll to position [29, 0]
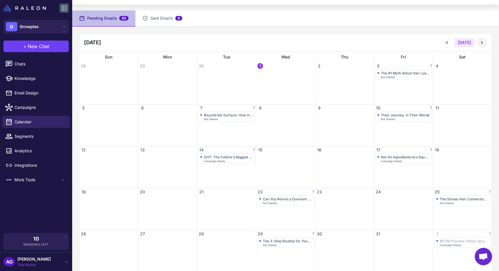
click at [485, 42] on button at bounding box center [482, 42] width 10 height 10
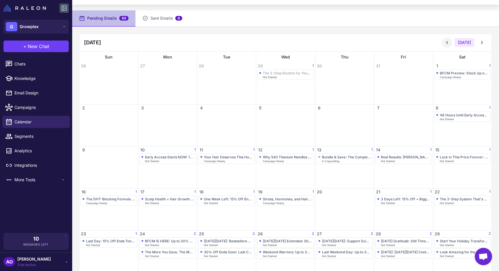
click at [449, 43] on icon at bounding box center [448, 43] width 6 height 6
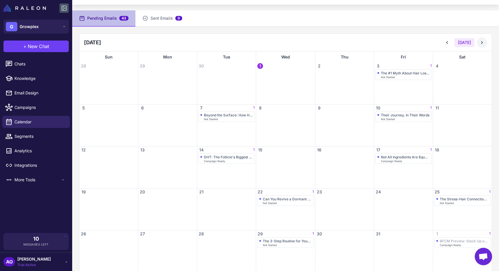
click at [479, 42] on icon at bounding box center [482, 43] width 6 height 6
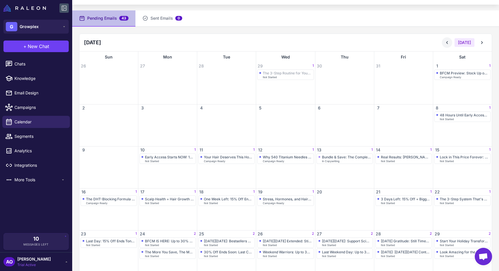
click at [449, 42] on icon at bounding box center [448, 43] width 6 height 6
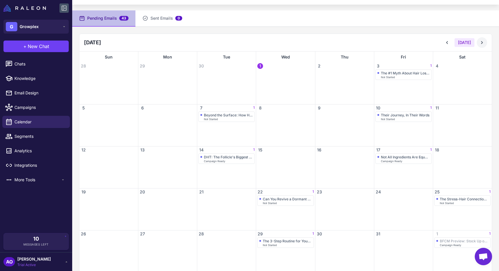
click at [484, 43] on icon at bounding box center [482, 43] width 6 height 6
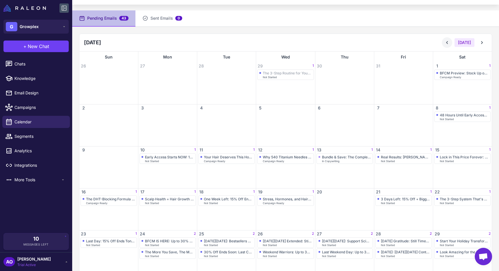
click at [450, 41] on icon at bounding box center [448, 43] width 6 height 6
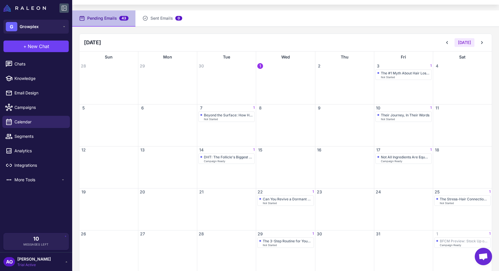
click at [336, 29] on div "Pending Emails 43 Sent Emails 0 October 2025 Today Sun Mon Tue Wed Thu Fri Sat …" at bounding box center [285, 144] width 427 height 268
drag, startPoint x: 83, startPoint y: 42, endPoint x: 121, endPoint y: 42, distance: 37.6
click at [121, 42] on div "October 2025 Today" at bounding box center [285, 43] width 413 height 18
click at [192, 41] on div "October 2025 Today" at bounding box center [285, 43] width 413 height 18
click at [232, 115] on div "Beyond the Surface: How Healthy Hair *Really* Starts" at bounding box center [228, 115] width 49 height 4
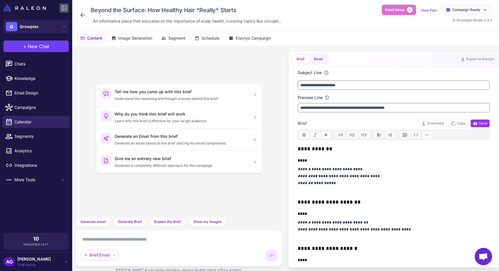
click at [80, 14] on icon at bounding box center [82, 15] width 7 height 7
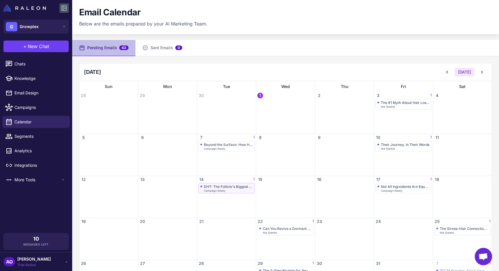
click at [232, 190] on div "Campaign Ready" at bounding box center [228, 190] width 49 height 3
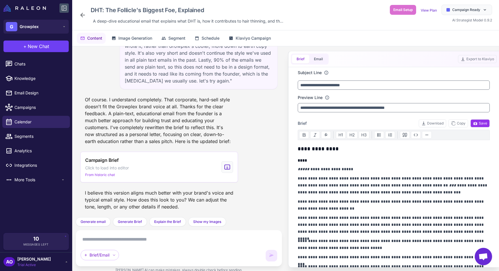
scroll to position [25, 0]
click at [83, 15] on icon at bounding box center [82, 15] width 5 height 5
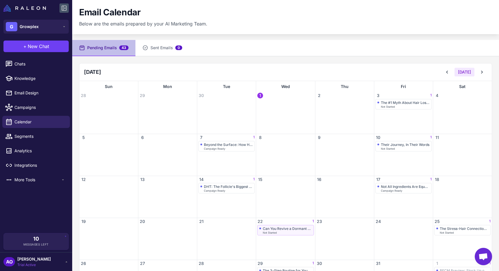
click at [290, 229] on div "Can You Revive a Dormant Follicle? (And Other Questions We Get)" at bounding box center [287, 228] width 49 height 4
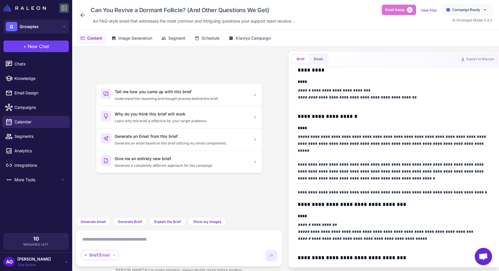
scroll to position [128, 0]
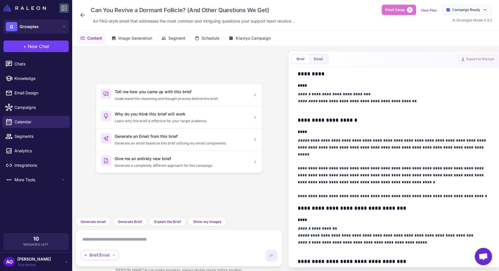
click at [80, 12] on icon at bounding box center [82, 15] width 7 height 7
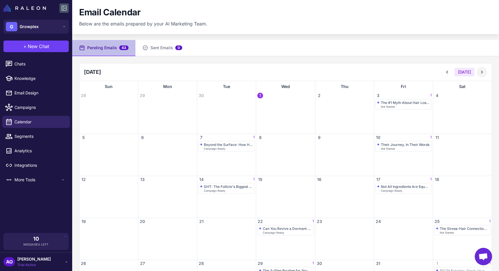
click at [484, 68] on button at bounding box center [482, 72] width 10 height 10
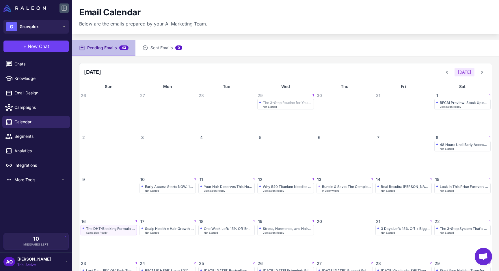
click at [119, 227] on div "The DHT-Blocking Formula Your Scalp Will Thank You For (15% Off)" at bounding box center [110, 228] width 49 height 4
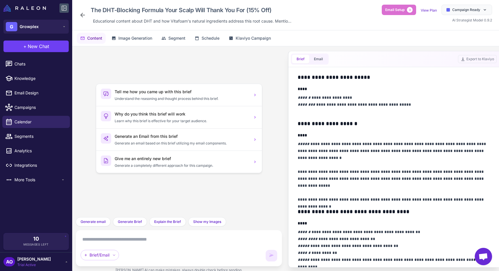
scroll to position [293, 0]
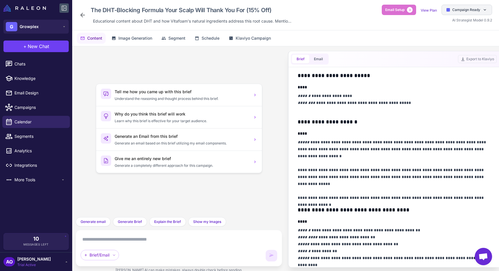
click at [457, 12] on span "Campaign Ready" at bounding box center [467, 9] width 28 height 5
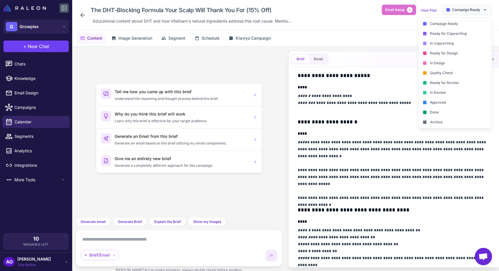
click at [333, 20] on div "The DHT-Blocking Formula Your Scalp Will Thank You For (15% Off) Educational co…" at bounding box center [285, 15] width 413 height 21
click at [356, 25] on div "The DHT-Blocking Formula Your Scalp Will Thank You For (15% Off) Educational co…" at bounding box center [285, 15] width 413 height 21
click at [487, 12] on icon at bounding box center [485, 10] width 5 height 5
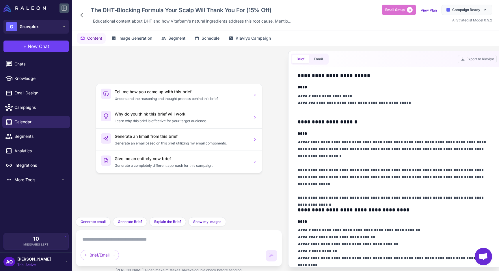
click at [385, 34] on div "Content Image Generation Segment Schedule Klaviyo Campaign" at bounding box center [285, 38] width 427 height 16
click at [371, 25] on div "The DHT-Blocking Formula Your Scalp Will Thank You For (15% Off) Educational co…" at bounding box center [285, 15] width 413 height 21
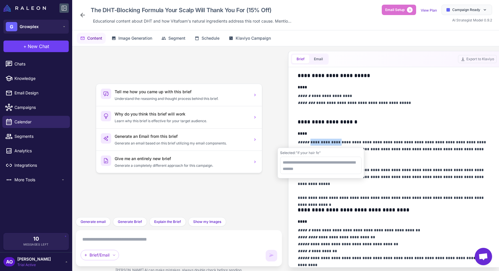
drag, startPoint x: 308, startPoint y: 142, endPoint x: 334, endPoint y: 142, distance: 25.4
click at [334, 142] on p "**********" at bounding box center [394, 169] width 192 height 62
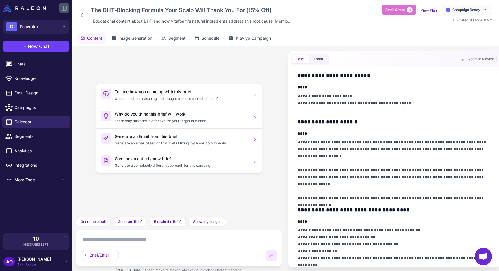
click at [345, 138] on div "**********" at bounding box center [394, 185] width 192 height 667
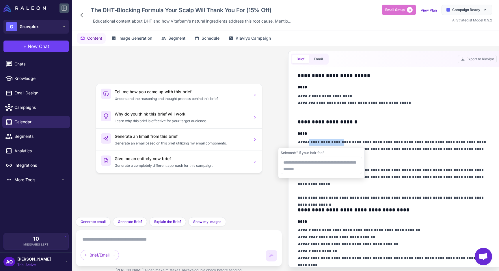
drag, startPoint x: 308, startPoint y: 140, endPoint x: 336, endPoint y: 141, distance: 28.3
click at [336, 141] on p "**********" at bounding box center [394, 169] width 192 height 62
click at [340, 141] on p "**********" at bounding box center [394, 169] width 192 height 62
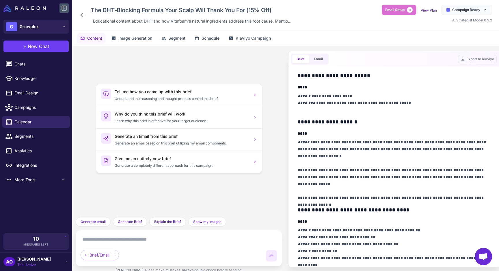
click at [85, 14] on icon at bounding box center [82, 15] width 7 height 7
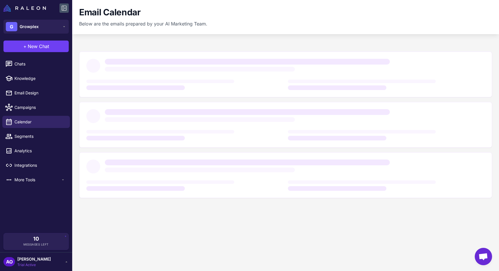
click at [489, 40] on div at bounding box center [285, 124] width 427 height 169
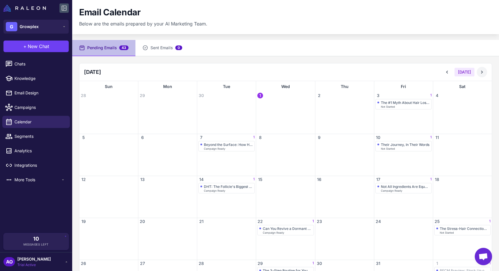
click at [485, 70] on icon at bounding box center [482, 72] width 6 height 6
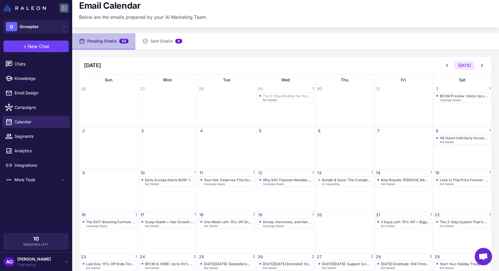
scroll to position [10, 0]
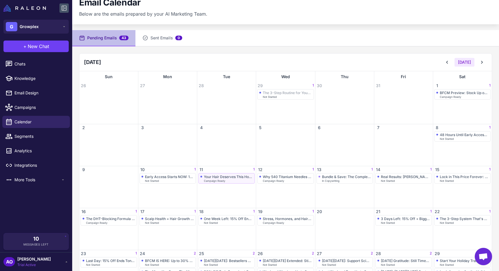
click at [229, 175] on div "Your Hair Deserves This Holiday Glow-Up (15% Off Through Nov 24)" at bounding box center [228, 176] width 49 height 4
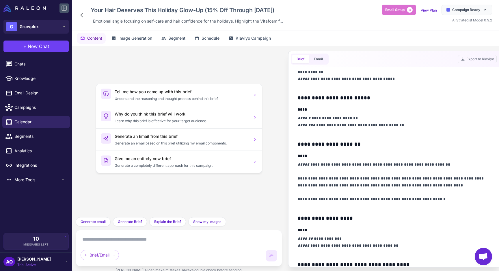
scroll to position [221, 0]
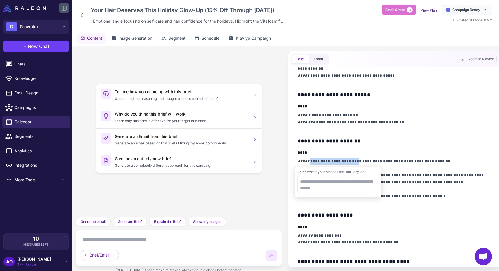
drag, startPoint x: 309, startPoint y: 161, endPoint x: 351, endPoint y: 162, distance: 41.9
click at [351, 162] on p "**********" at bounding box center [394, 182] width 192 height 49
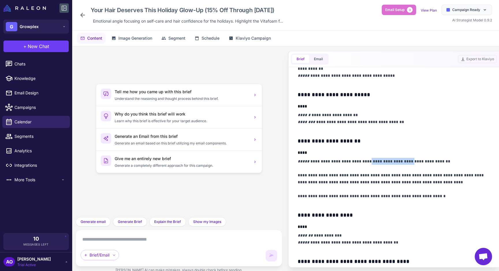
drag, startPoint x: 359, startPoint y: 162, endPoint x: 395, endPoint y: 162, distance: 36.1
click at [395, 162] on p "**********" at bounding box center [394, 182] width 192 height 49
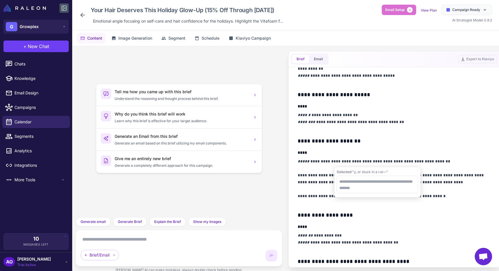
click at [405, 162] on p "**********" at bounding box center [394, 182] width 192 height 49
click at [82, 14] on icon at bounding box center [82, 15] width 5 height 5
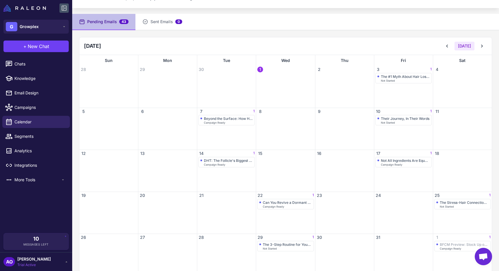
scroll to position [38, 0]
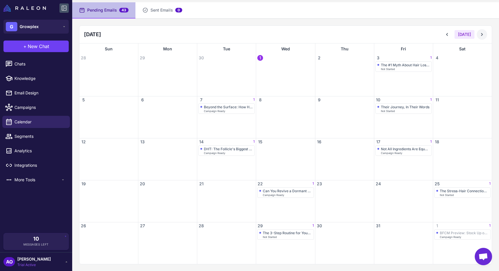
click at [481, 34] on icon at bounding box center [482, 35] width 6 height 6
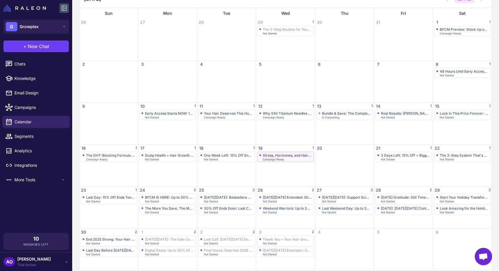
scroll to position [77, 0]
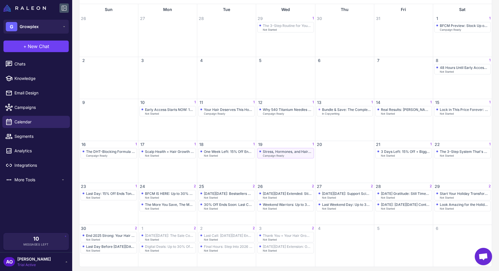
click at [296, 154] on div "Campaign Ready" at bounding box center [287, 155] width 49 height 3
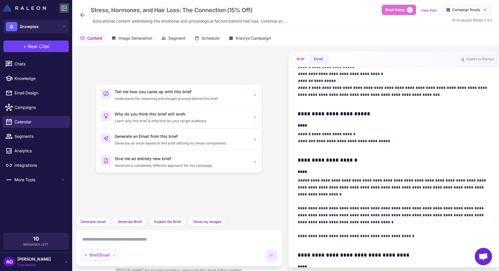
scroll to position [250, 0]
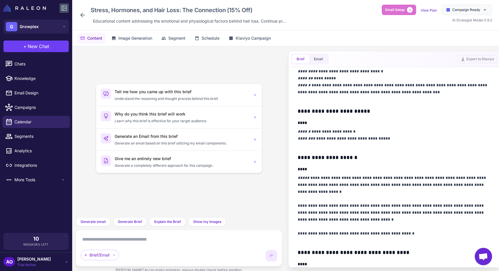
click at [82, 15] on icon at bounding box center [82, 15] width 5 height 5
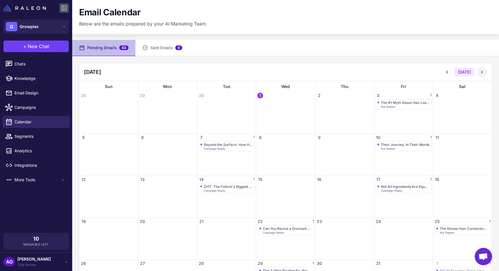
click at [481, 74] on icon at bounding box center [482, 72] width 6 height 6
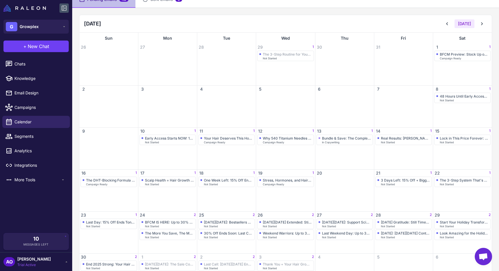
scroll to position [31, 0]
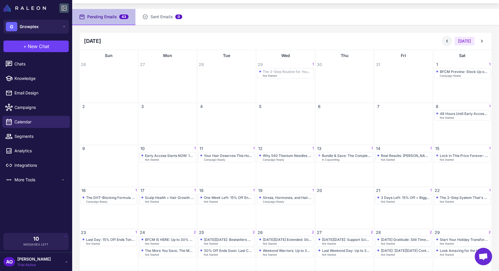
click at [448, 41] on icon at bounding box center [448, 41] width 2 height 3
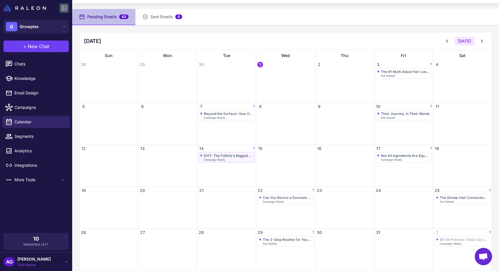
click at [239, 157] on div "DHT: The Follicle's Biggest Foe, Explained" at bounding box center [228, 155] width 49 height 4
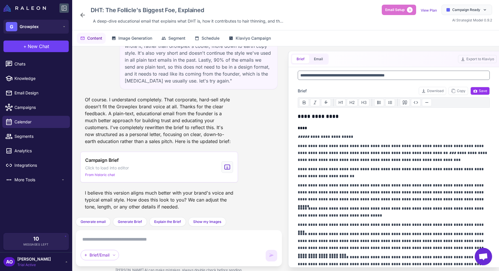
scroll to position [33, 0]
drag, startPoint x: 302, startPoint y: 147, endPoint x: 318, endPoint y: 147, distance: 16.8
click at [318, 147] on p "**********" at bounding box center [394, 152] width 192 height 21
click at [333, 147] on p "**********" at bounding box center [394, 152] width 192 height 21
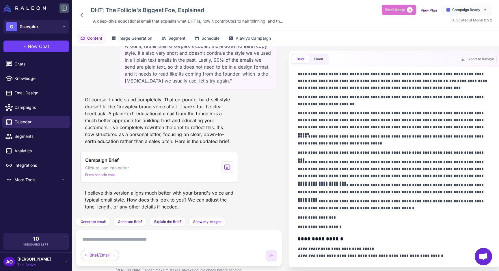
scroll to position [105, 0]
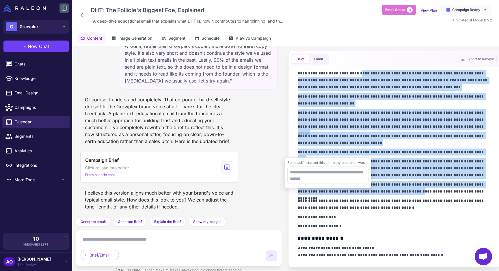
drag, startPoint x: 359, startPoint y: 71, endPoint x: 405, endPoint y: 191, distance: 128.2
click at [405, 191] on div "**********" at bounding box center [394, 179] width 192 height 279
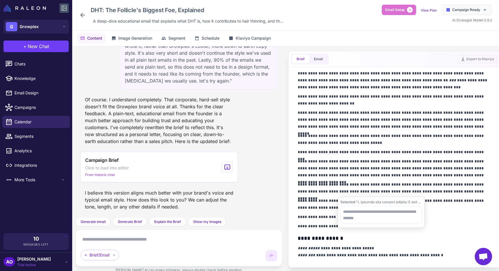
click at [441, 216] on p "**********" at bounding box center [394, 216] width 192 height 7
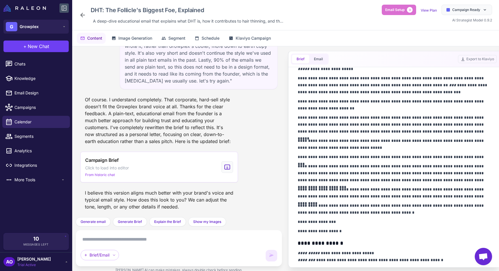
scroll to position [90, 0]
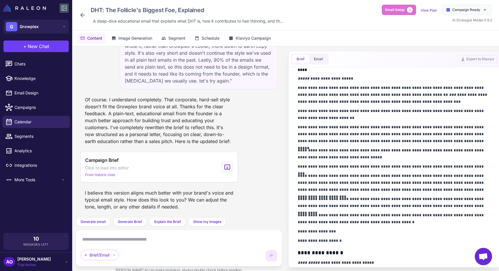
click at [85, 16] on icon at bounding box center [82, 15] width 7 height 7
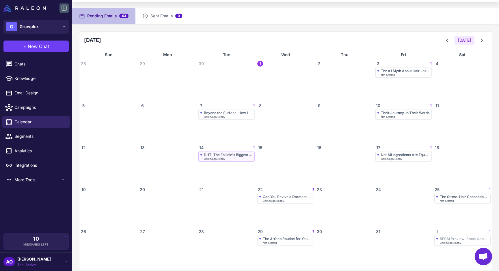
scroll to position [35, 0]
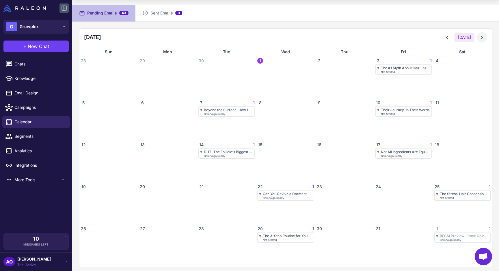
click at [484, 36] on icon at bounding box center [482, 37] width 6 height 6
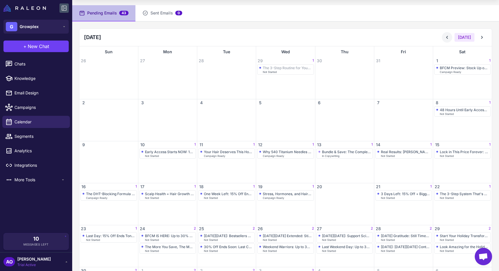
click at [447, 37] on icon at bounding box center [448, 37] width 6 height 6
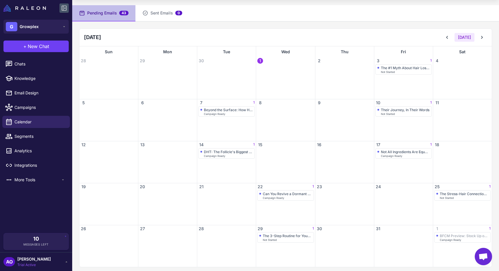
click at [485, 31] on div "October 2025 Today" at bounding box center [285, 38] width 413 height 18
click at [484, 36] on icon at bounding box center [482, 37] width 6 height 6
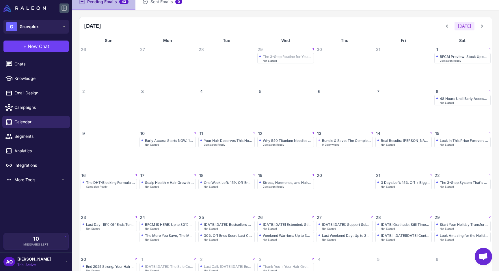
scroll to position [47, 0]
click at [448, 27] on icon at bounding box center [448, 26] width 6 height 6
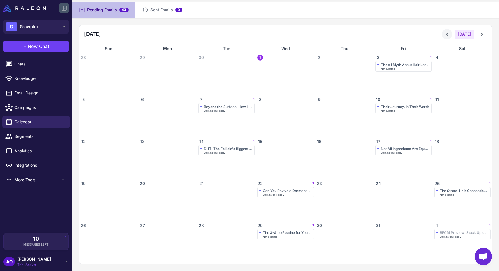
scroll to position [38, 0]
click at [482, 32] on icon at bounding box center [482, 35] width 6 height 6
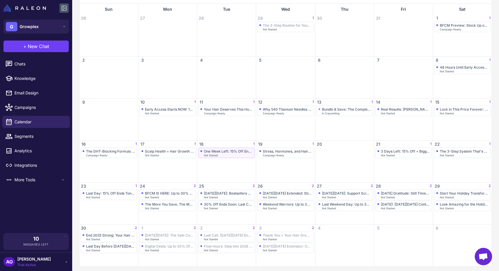
scroll to position [78, 0]
click at [284, 26] on div "The 3-Step Routine for Your Healthiest Hair Ever Not Started" at bounding box center [286, 26] width 52 height 8
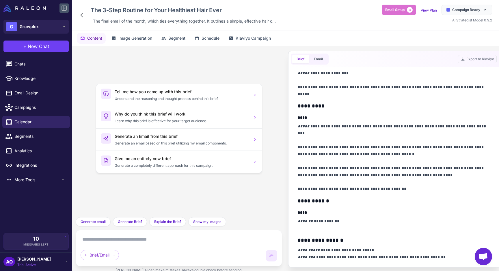
scroll to position [325, 0]
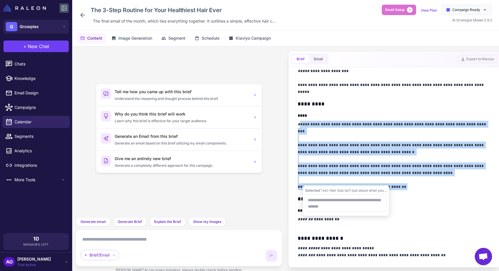
drag, startPoint x: 299, startPoint y: 123, endPoint x: 409, endPoint y: 182, distance: 124.7
click at [409, 182] on p "**********" at bounding box center [394, 155] width 192 height 69
click at [408, 182] on p "**********" at bounding box center [394, 155] width 192 height 69
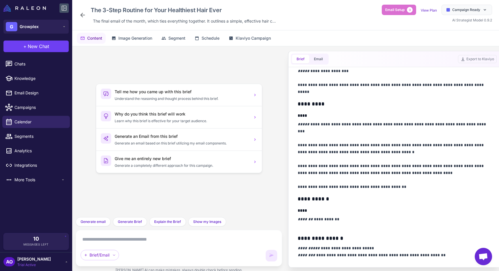
click at [82, 17] on icon at bounding box center [82, 15] width 7 height 7
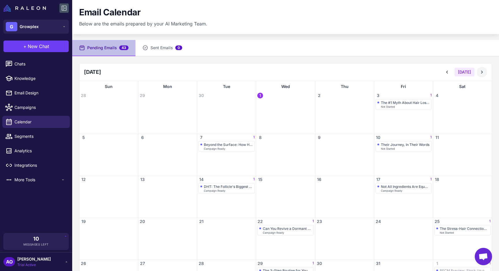
click at [483, 68] on button at bounding box center [482, 72] width 10 height 10
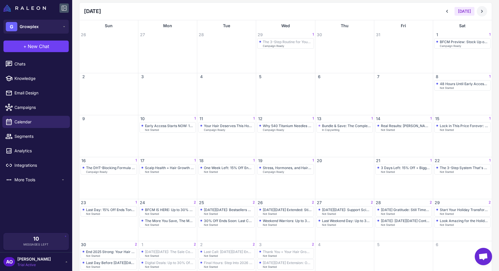
scroll to position [79, 0]
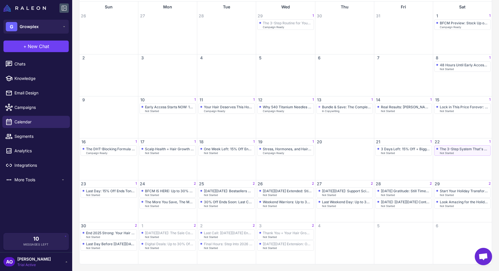
click at [458, 152] on div "Not Started" at bounding box center [464, 152] width 49 height 3
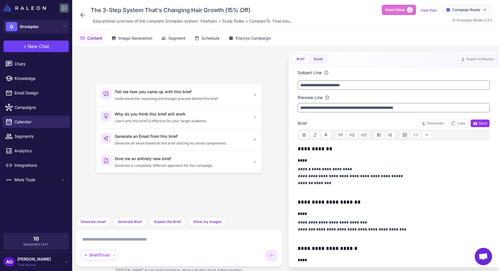
click at [81, 16] on icon at bounding box center [82, 15] width 7 height 7
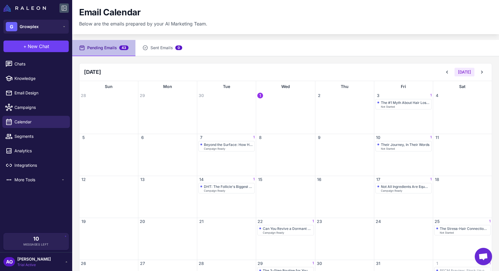
click at [228, 36] on content "Email Calendar Below are the emails prepared by your AI Marketing Team. Pending…" at bounding box center [285, 135] width 427 height 271
click at [222, 36] on content "Email Calendar Below are the emails prepared by your AI Marketing Team. Pending…" at bounding box center [285, 135] width 427 height 271
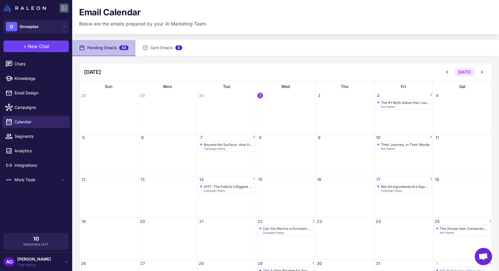
click at [222, 36] on content "Email Calendar Below are the emails prepared by your AI Marketing Team. Pending…" at bounding box center [285, 135] width 427 height 271
click at [484, 72] on icon at bounding box center [482, 72] width 6 height 6
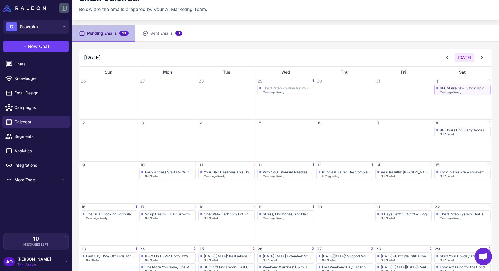
scroll to position [13, 0]
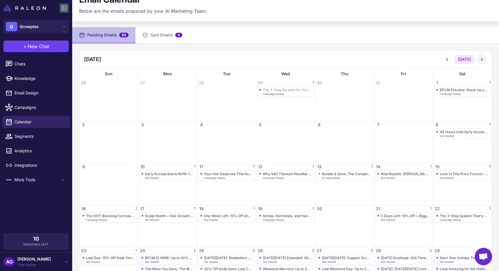
click at [482, 60] on icon at bounding box center [482, 59] width 2 height 3
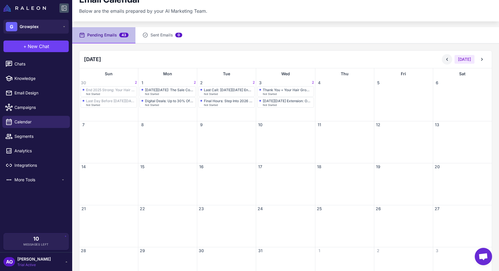
click at [448, 56] on icon at bounding box center [448, 59] width 6 height 6
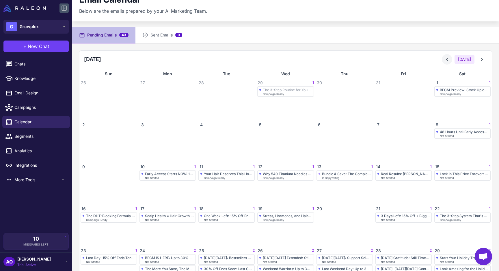
click at [448, 56] on icon at bounding box center [448, 59] width 6 height 6
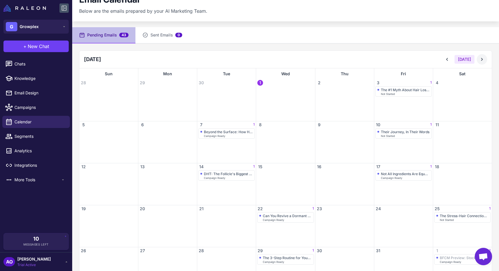
click at [484, 58] on icon at bounding box center [482, 59] width 6 height 6
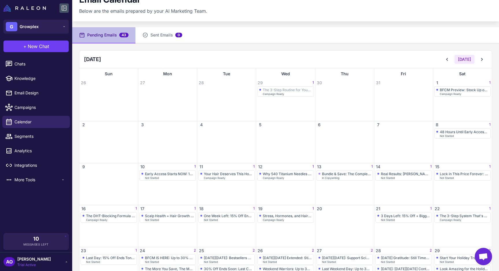
click at [390, 48] on div "Pending Emails 43 Sent Emails 0 November 2025 Today Sun Mon Tue Wed Thu Fri Sat…" at bounding box center [285, 182] width 427 height 310
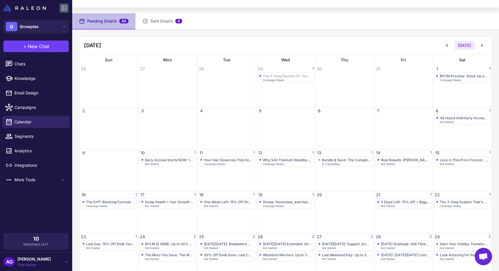
scroll to position [24, 0]
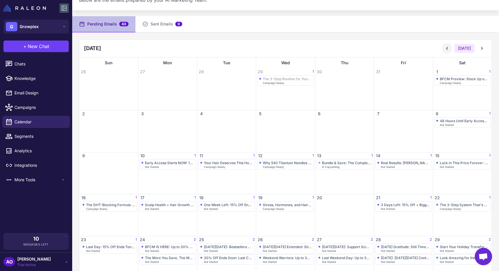
click at [450, 47] on icon at bounding box center [448, 48] width 6 height 6
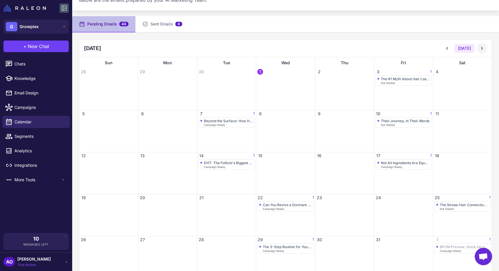
click at [484, 51] on button at bounding box center [482, 48] width 10 height 10
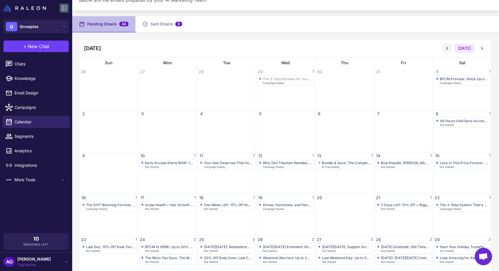
click at [450, 47] on icon at bounding box center [448, 48] width 6 height 6
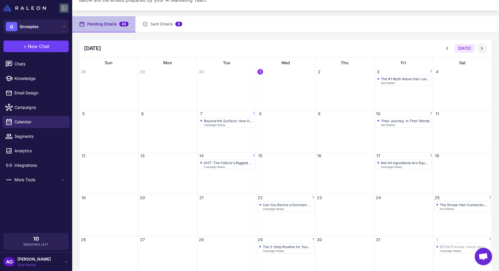
click at [479, 47] on icon at bounding box center [482, 48] width 6 height 6
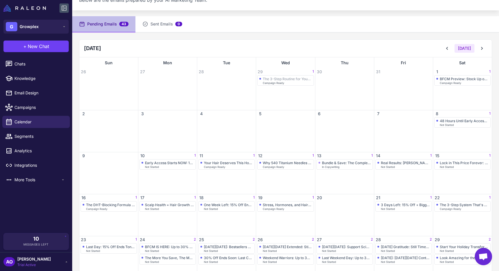
click at [439, 40] on div "November 2025 Today" at bounding box center [285, 49] width 413 height 18
click at [41, 28] on button "G Growplex" at bounding box center [35, 27] width 65 height 14
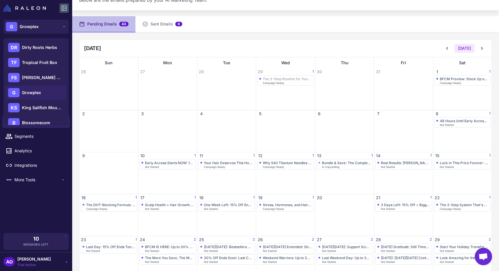
click at [216, 44] on div "November 2025 Today" at bounding box center [285, 49] width 413 height 18
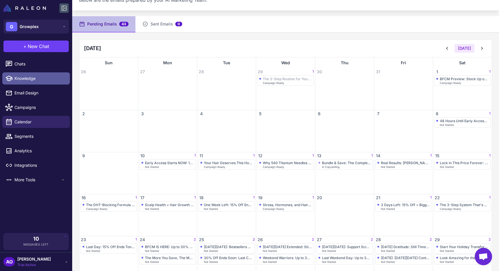
click at [48, 79] on span "Knowledge" at bounding box center [39, 78] width 51 height 6
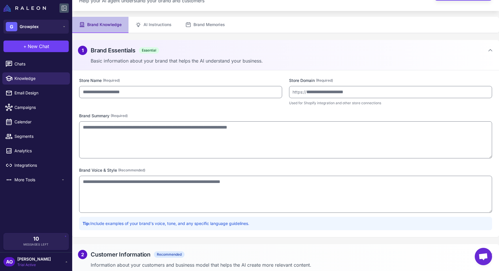
type input "********"
type input "**********"
type textarea "**********"
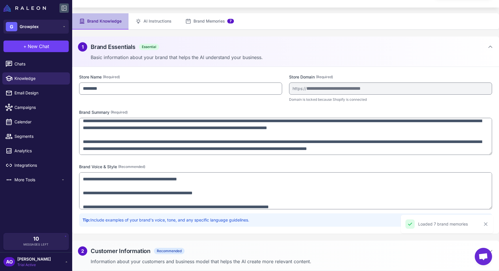
scroll to position [260, 0]
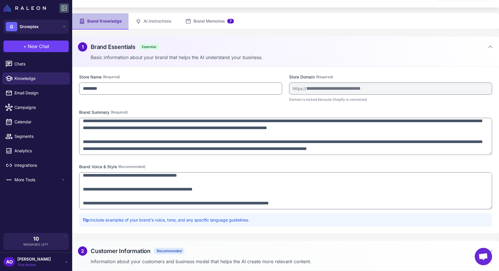
click at [276, 244] on div "2 Customer Information Recommended Information about your customers and busines…" at bounding box center [285, 255] width 427 height 30
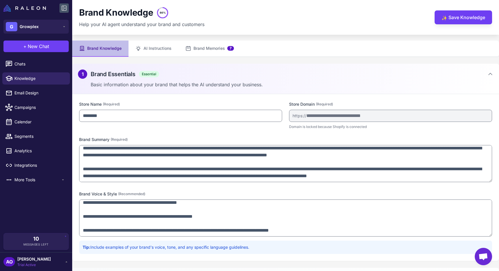
scroll to position [0, 0]
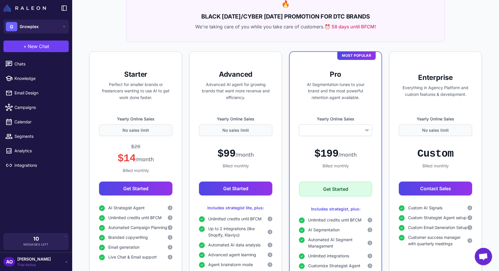
scroll to position [78, 0]
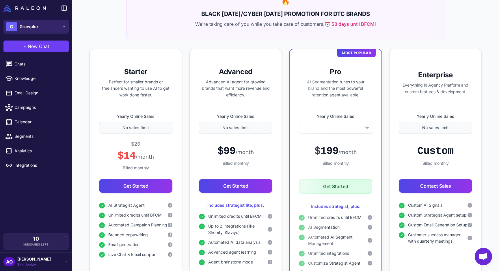
click at [55, 23] on button "G Growplex" at bounding box center [35, 27] width 65 height 14
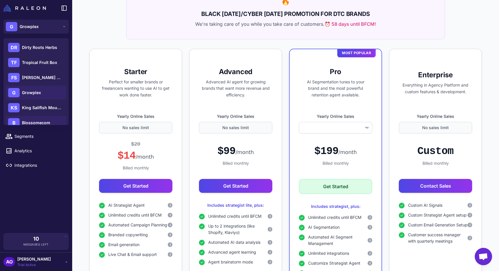
select select
click at [45, 119] on div "B Blossomecom" at bounding box center [36, 123] width 61 height 14
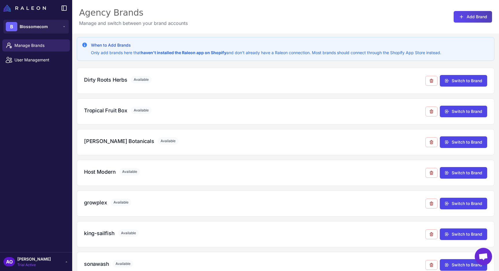
click at [303, 10] on div "Agency Brands Manage and switch between your brand accounts Add Brand" at bounding box center [285, 17] width 427 height 34
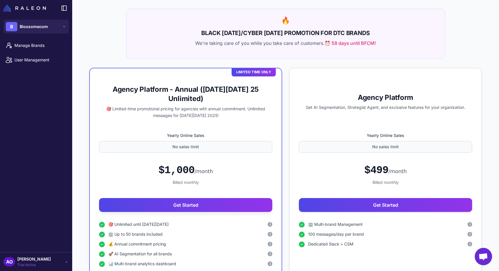
scroll to position [60, 0]
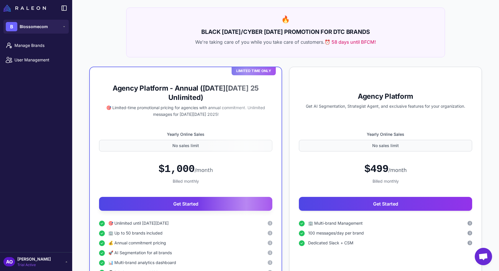
click at [105, 55] on div "AI Strategy & Retention Platform Choose the perfect plan for your business grow…" at bounding box center [285, 237] width 427 height 595
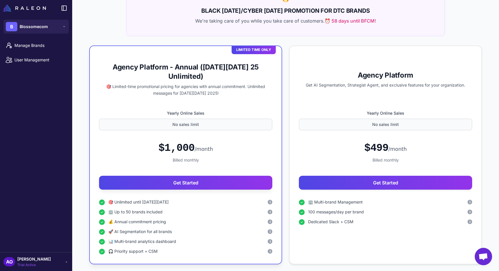
scroll to position [85, 0]
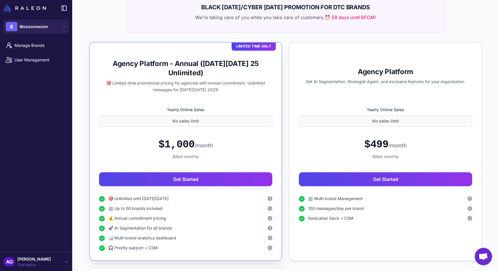
click at [190, 110] on label "Yearly Online Sales" at bounding box center [185, 109] width 173 height 6
click at [213, 63] on h3 "Agency Platform - Annual ([DATE][DATE] 25 Unlimited)" at bounding box center [185, 68] width 173 height 18
click at [115, 31] on div "AI Strategy & Retention Platform Choose the perfect plan for your business grow…" at bounding box center [285, 212] width 427 height 595
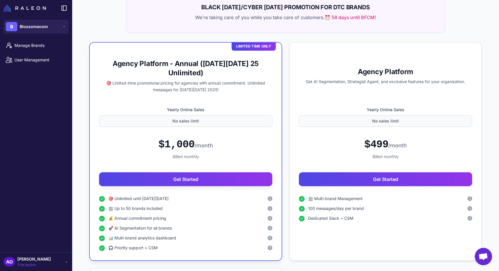
click at [115, 31] on div "AI Strategy & Retention Platform Choose the perfect plan for your business grow…" at bounding box center [285, 212] width 427 height 595
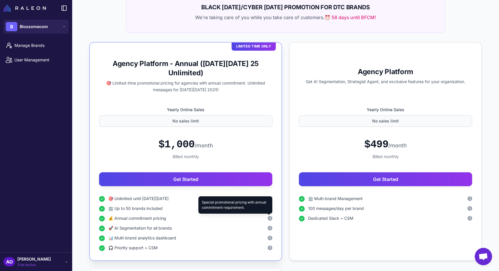
click at [270, 218] on span "i" at bounding box center [270, 217] width 1 height 5
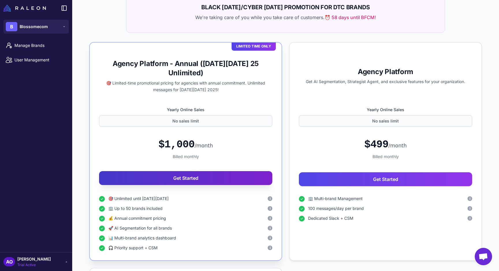
click at [205, 177] on button "Get Started" at bounding box center [185, 178] width 173 height 14
